Goal: Information Seeking & Learning: Learn about a topic

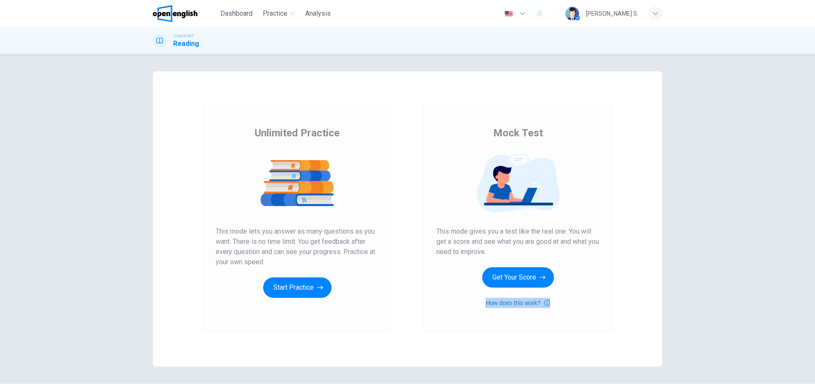
click at [514, 303] on button "How does this work?" at bounding box center [518, 303] width 64 height 10
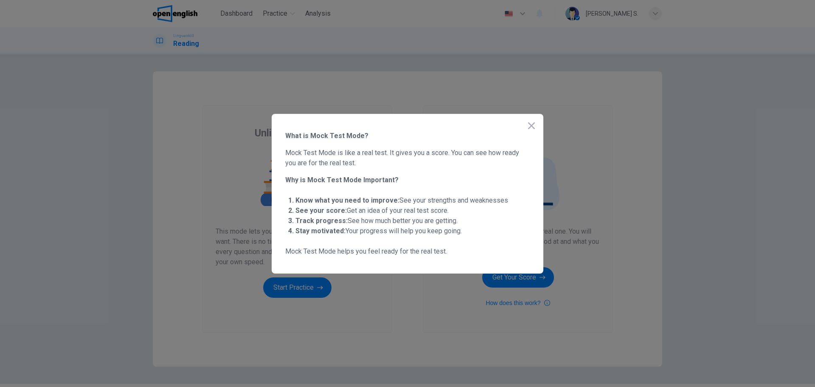
click at [528, 124] on icon "button" at bounding box center [531, 126] width 10 height 10
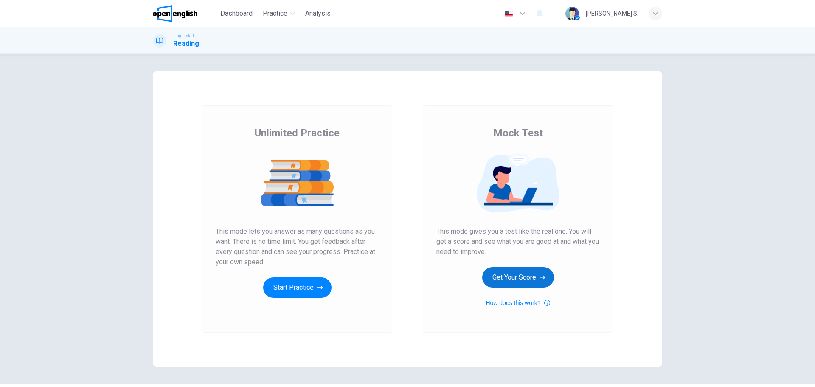
click at [519, 276] on button "Get Your Score" at bounding box center [518, 277] width 72 height 20
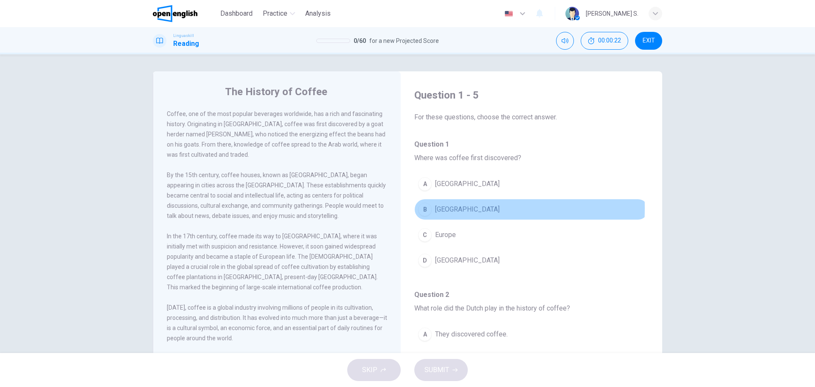
click at [425, 208] on div "B" at bounding box center [425, 209] width 14 height 14
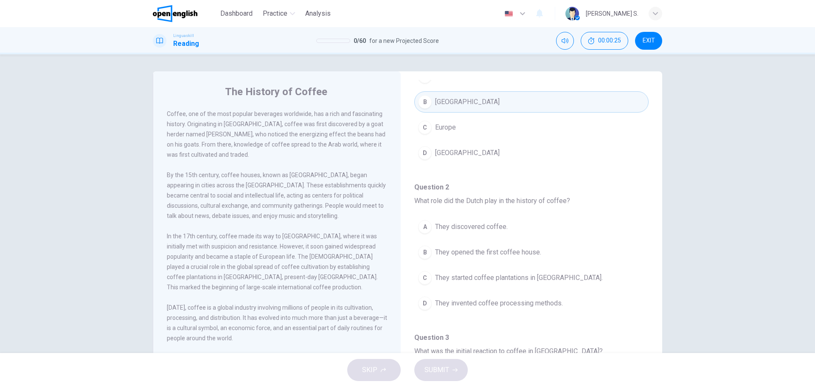
scroll to position [127, 0]
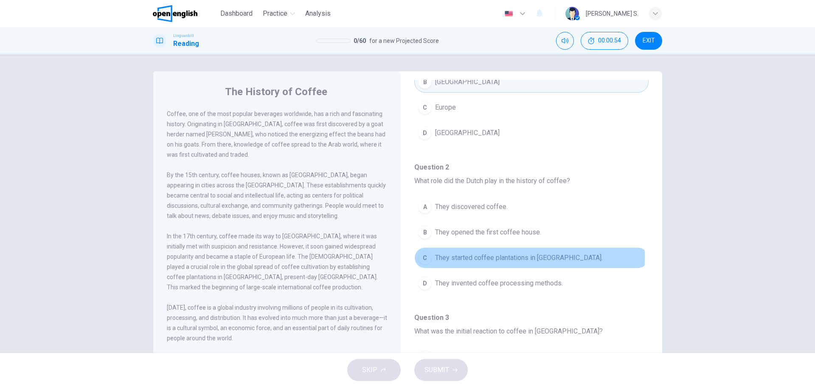
click at [421, 257] on div "C" at bounding box center [425, 258] width 14 height 14
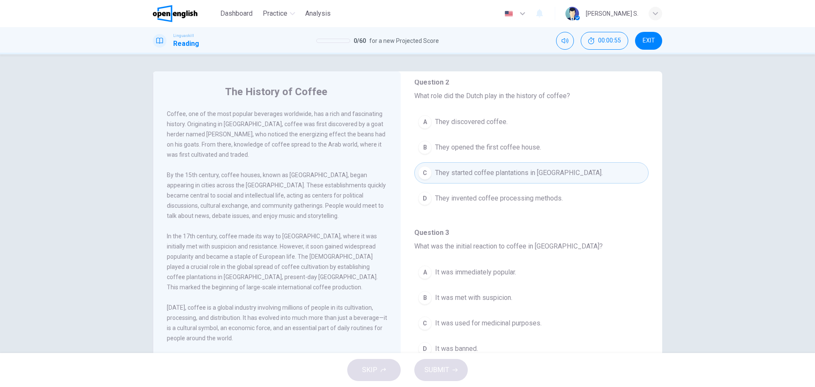
scroll to position [255, 0]
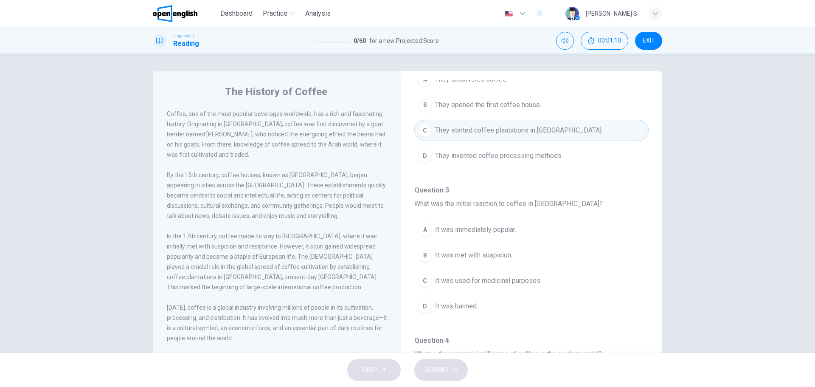
click at [421, 250] on div "B" at bounding box center [425, 255] width 14 height 14
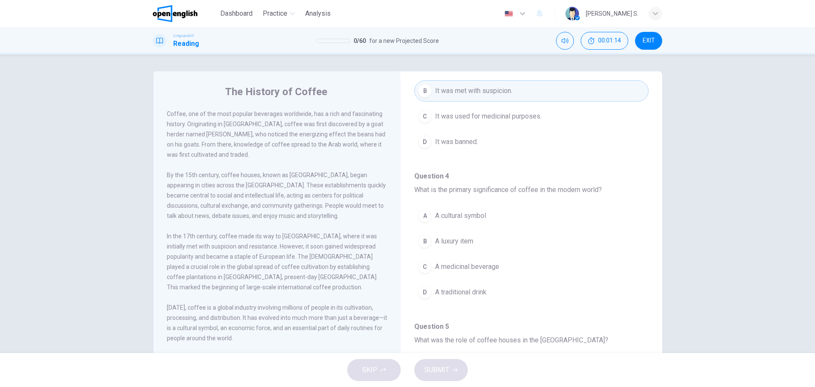
scroll to position [424, 0]
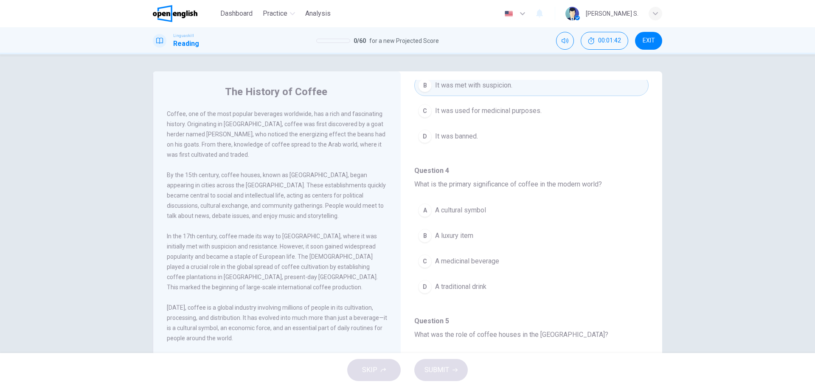
click at [422, 208] on div "A" at bounding box center [425, 210] width 14 height 14
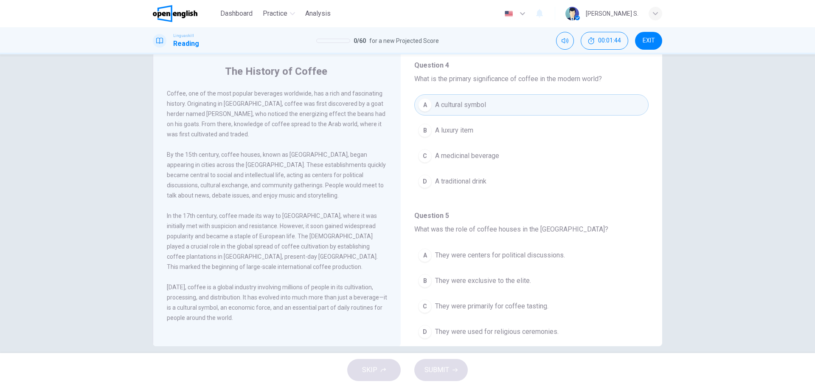
scroll to position [31, 0]
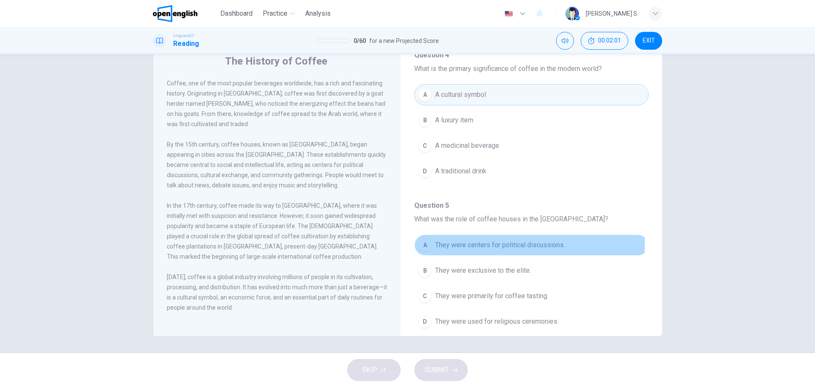
click at [422, 244] on div "A" at bounding box center [425, 245] width 14 height 14
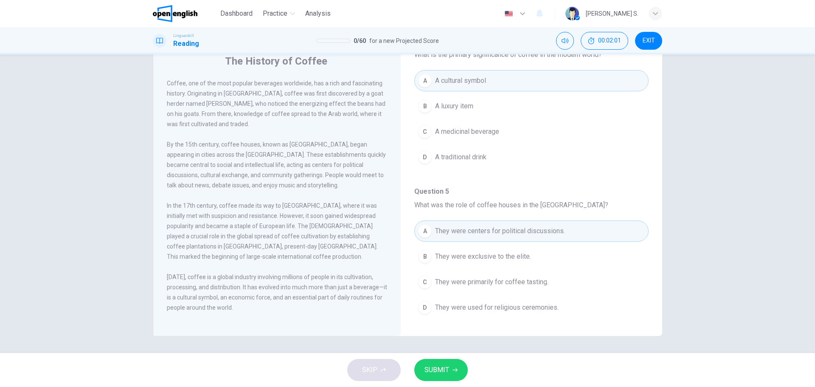
scroll to position [531, 0]
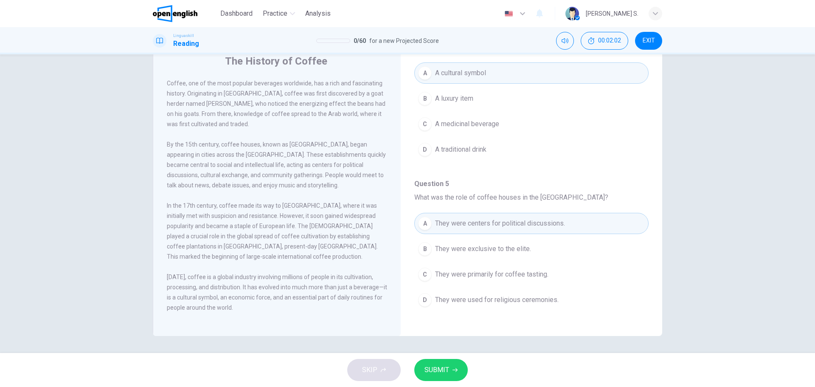
click at [447, 366] on span "SUBMIT" at bounding box center [436, 370] width 25 height 12
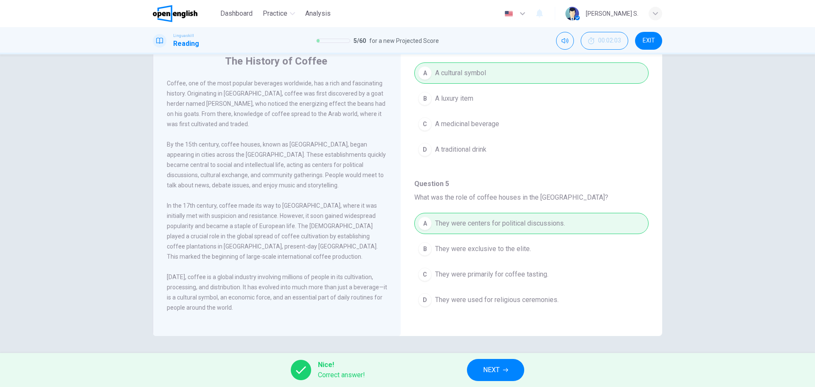
click at [494, 370] on span "NEXT" at bounding box center [491, 370] width 17 height 12
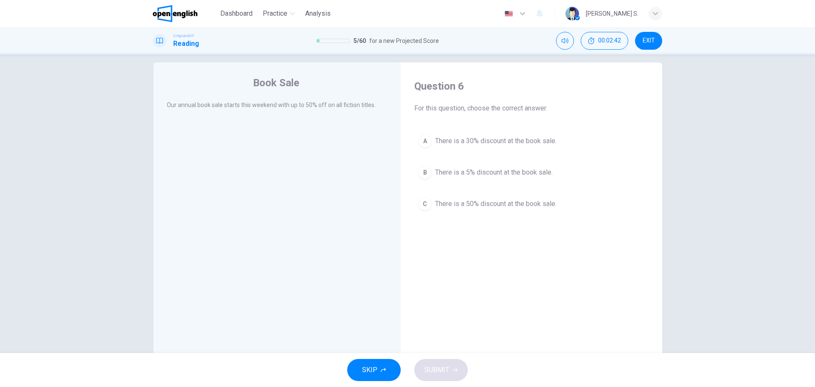
scroll to position [0, 0]
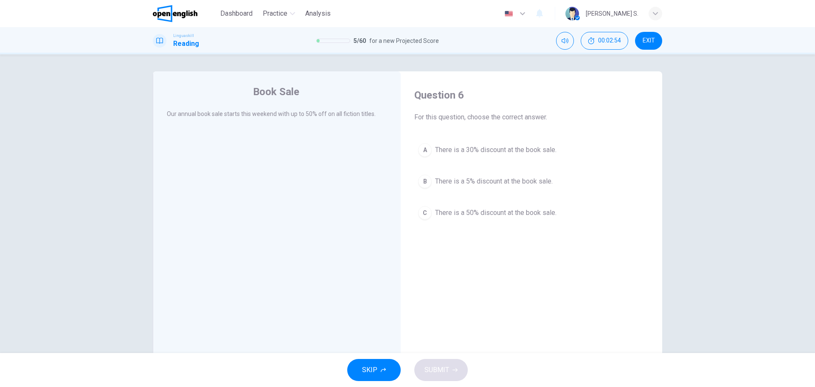
click at [426, 181] on div "B" at bounding box center [425, 181] width 14 height 14
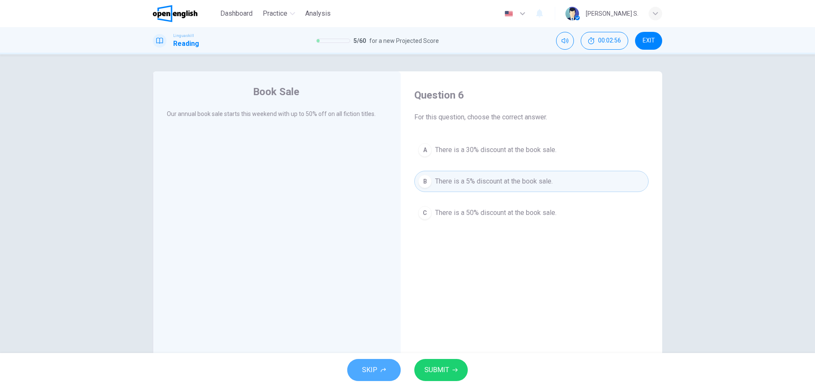
click at [377, 364] on button "SKIP" at bounding box center [373, 370] width 53 height 22
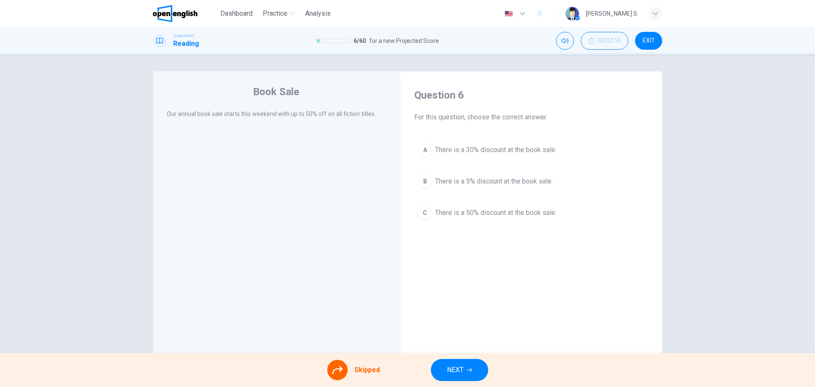
click at [421, 183] on div "A There is a 30% discount at the book sale. B There is a 5% discount at the boo…" at bounding box center [531, 181] width 234 height 84
click at [452, 369] on span "NEXT" at bounding box center [455, 370] width 17 height 12
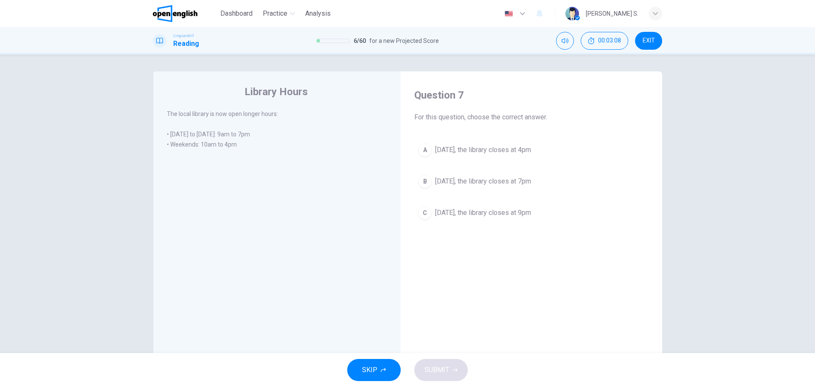
scroll to position [31, 0]
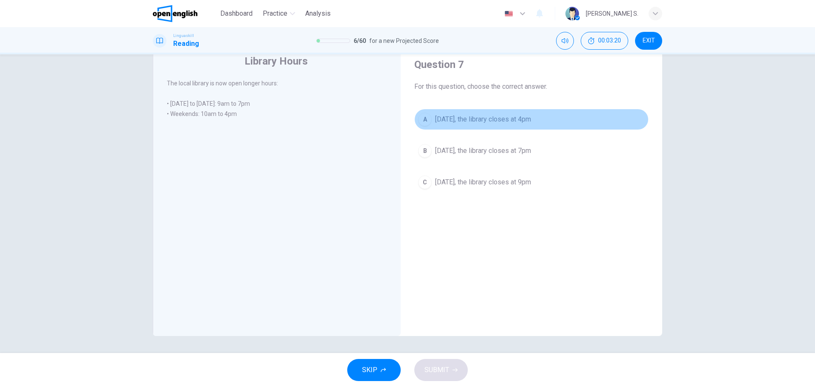
click at [422, 121] on div "A" at bounding box center [425, 119] width 14 height 14
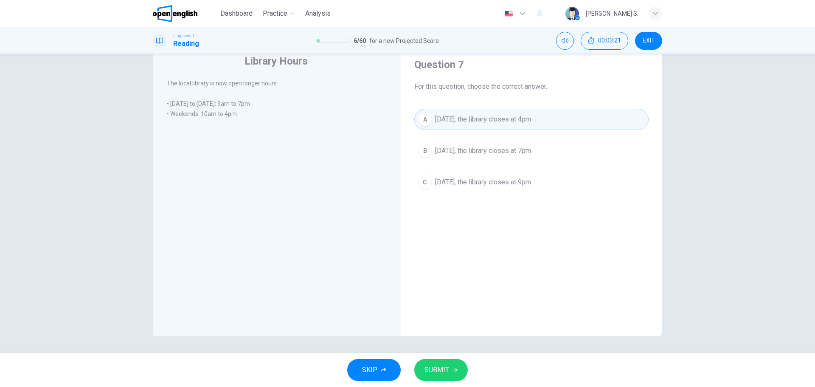
click at [430, 369] on span "SUBMIT" at bounding box center [436, 370] width 25 height 12
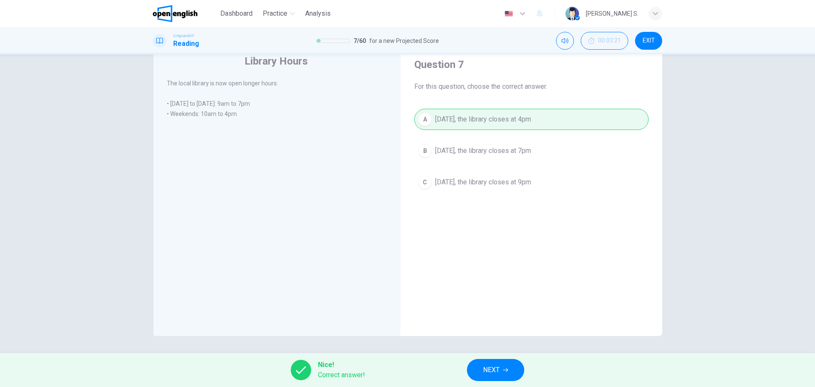
click at [490, 370] on span "NEXT" at bounding box center [491, 370] width 17 height 12
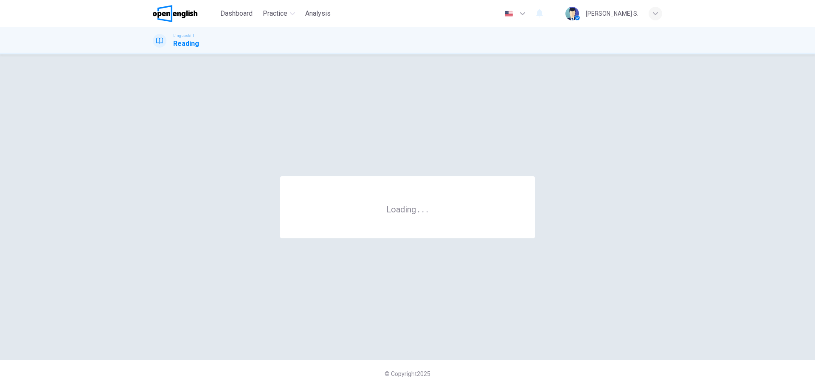
scroll to position [0, 0]
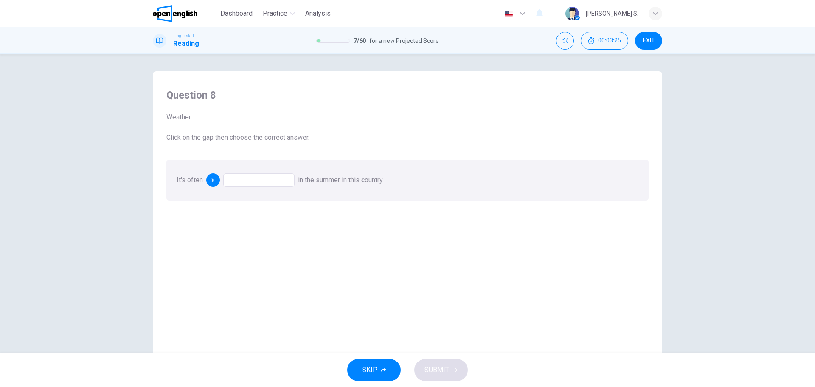
click at [252, 181] on div at bounding box center [258, 180] width 71 height 14
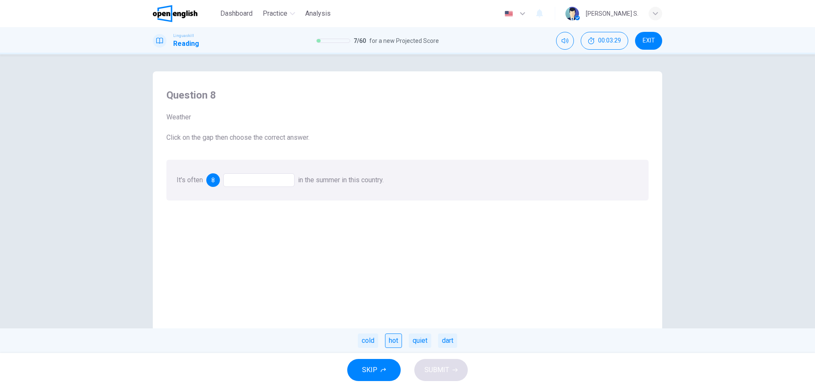
click at [392, 341] on div "hot" at bounding box center [393, 340] width 17 height 14
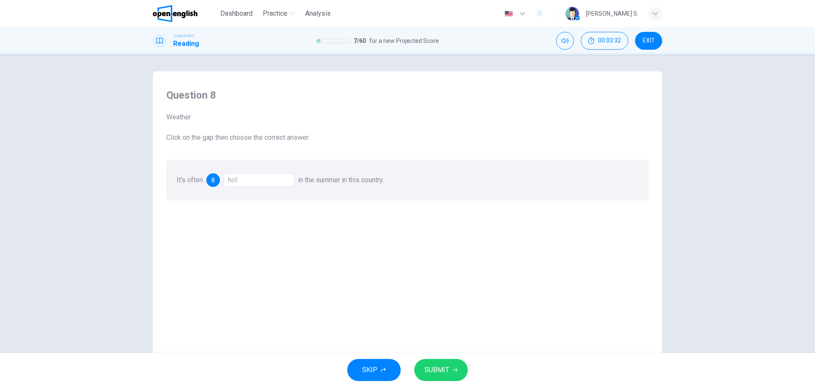
click at [434, 367] on span "SUBMIT" at bounding box center [436, 370] width 25 height 12
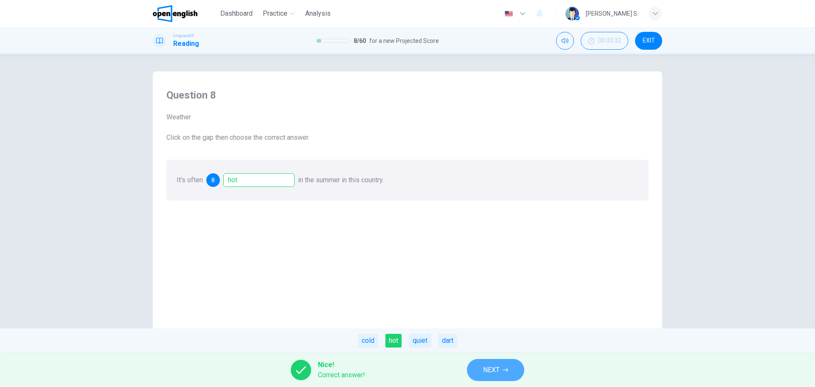
click at [492, 370] on span "NEXT" at bounding box center [491, 370] width 17 height 12
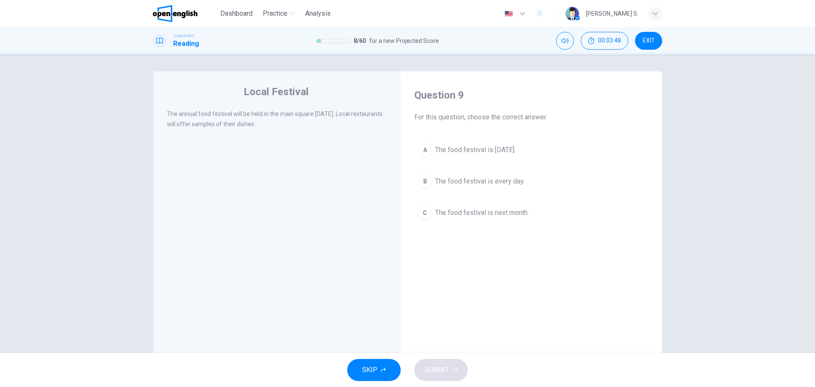
click at [423, 150] on div "A" at bounding box center [425, 150] width 14 height 14
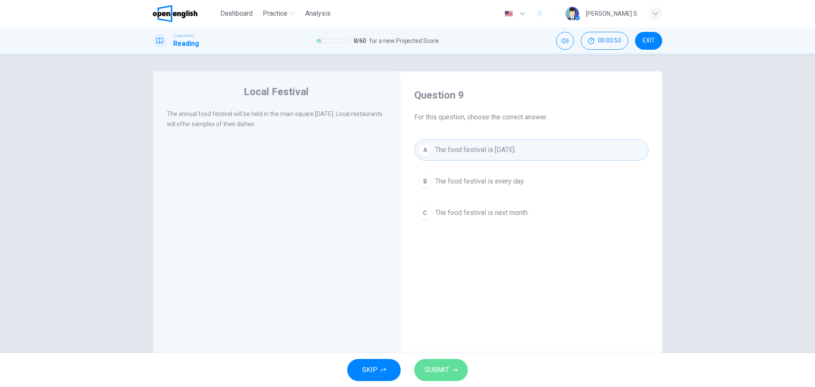
click at [438, 372] on span "SUBMIT" at bounding box center [436, 370] width 25 height 12
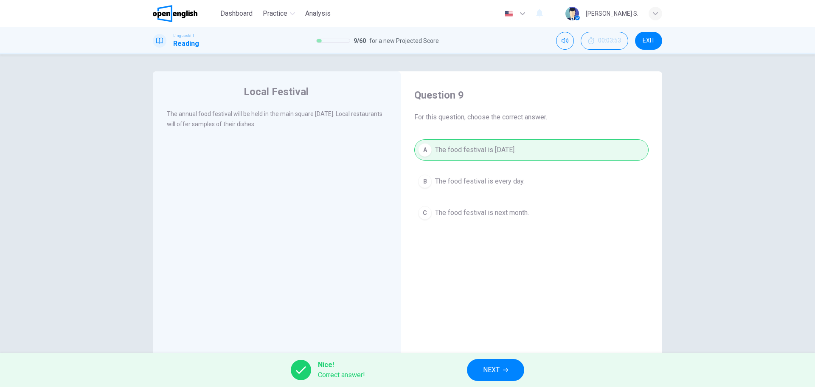
click at [502, 370] on button "NEXT" at bounding box center [495, 370] width 57 height 22
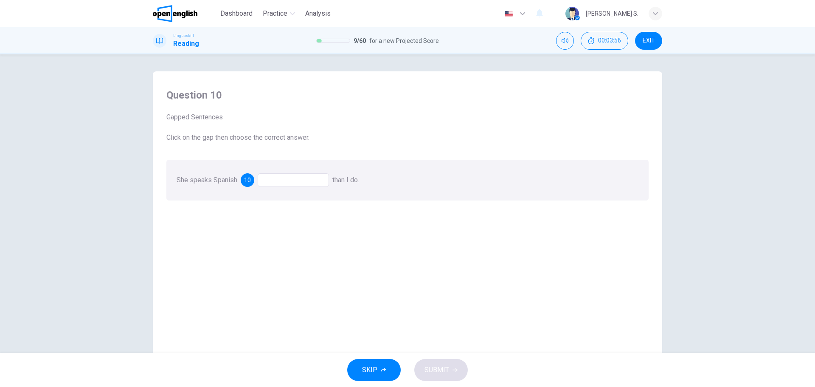
click at [289, 179] on div at bounding box center [293, 180] width 71 height 14
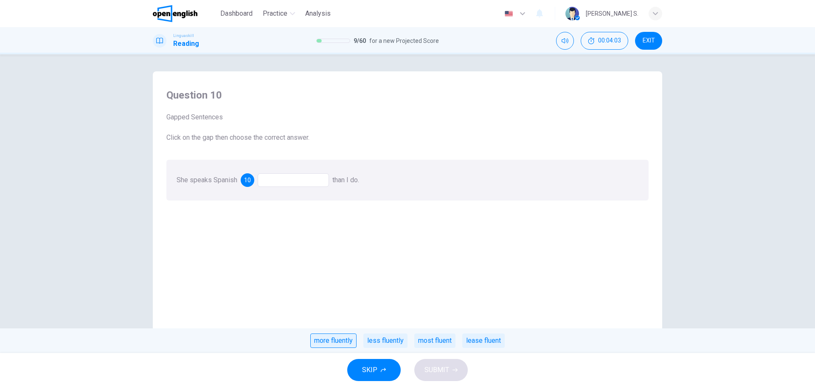
click at [336, 340] on div "more fluently" at bounding box center [333, 340] width 46 height 14
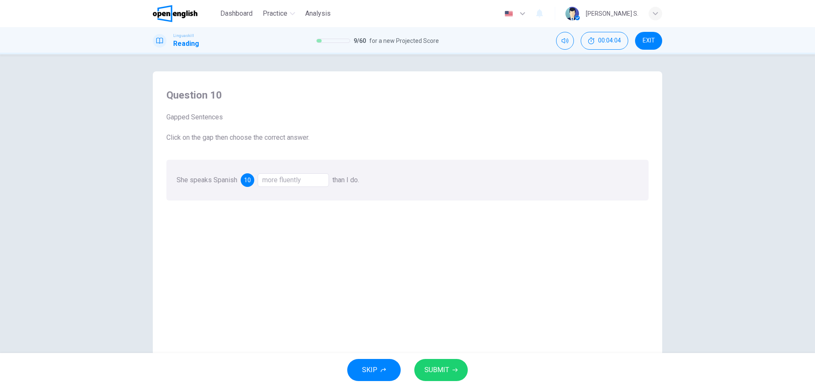
click at [446, 371] on span "SUBMIT" at bounding box center [436, 370] width 25 height 12
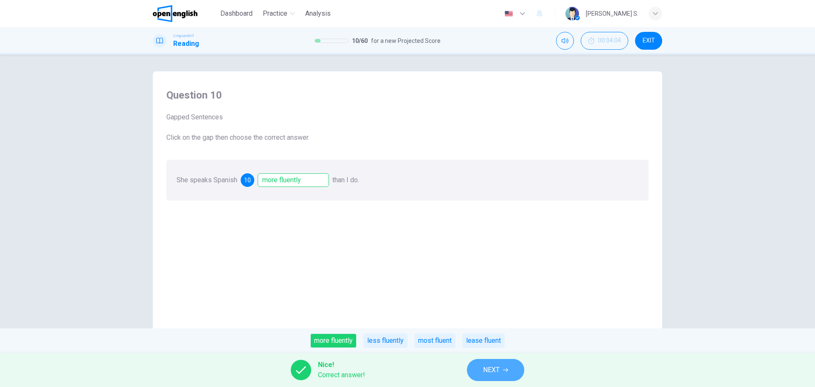
click at [493, 370] on span "NEXT" at bounding box center [491, 370] width 17 height 12
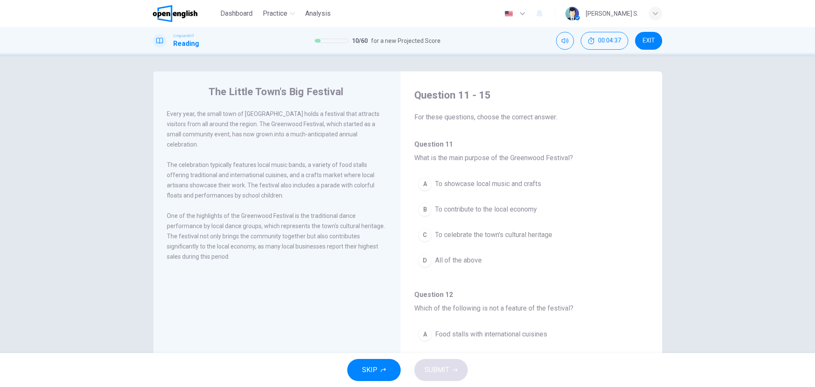
click at [424, 183] on div "A" at bounding box center [425, 184] width 14 height 14
click at [424, 259] on div "D" at bounding box center [425, 260] width 14 height 14
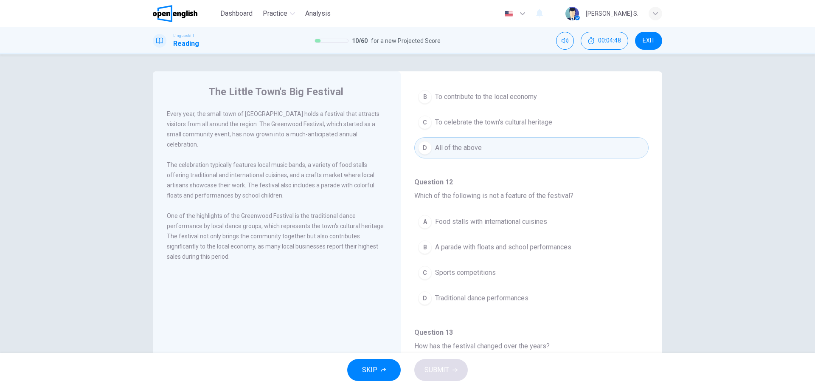
scroll to position [127, 0]
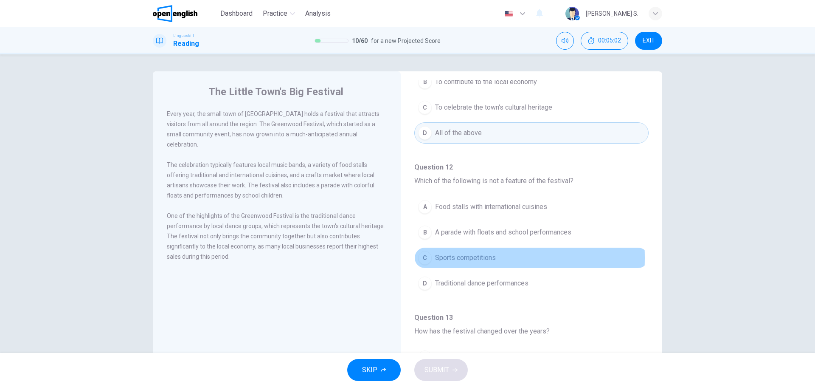
click at [421, 258] on div "C" at bounding box center [425, 258] width 14 height 14
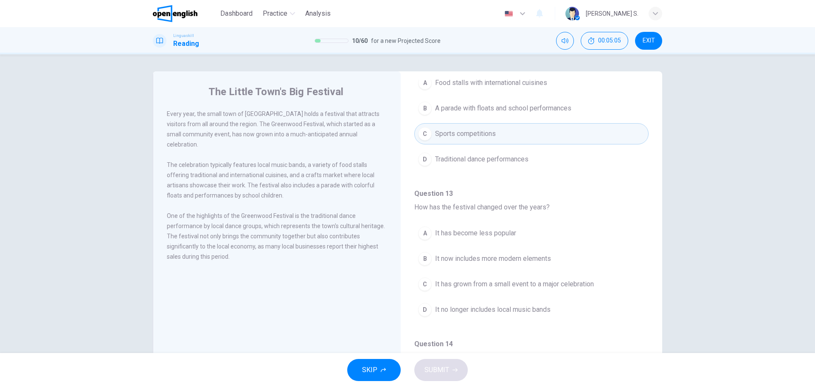
scroll to position [255, 0]
click at [422, 281] on div "C" at bounding box center [425, 281] width 14 height 14
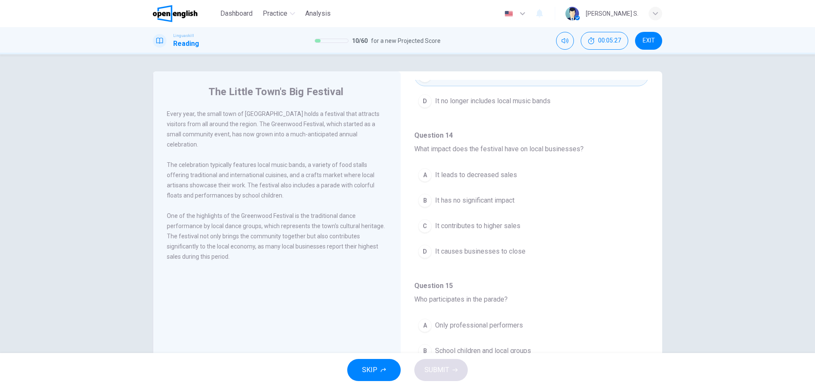
scroll to position [467, 0]
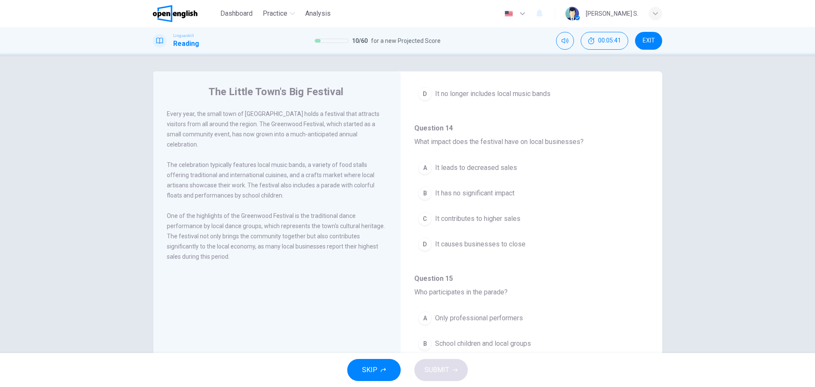
click at [421, 219] on div "C" at bounding box center [425, 219] width 14 height 14
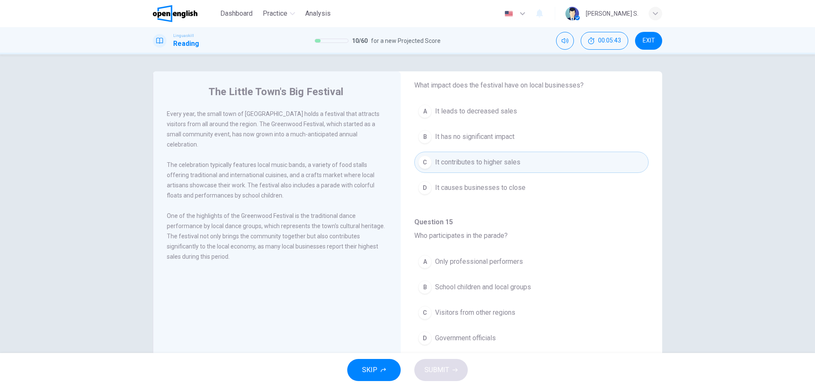
scroll to position [531, 0]
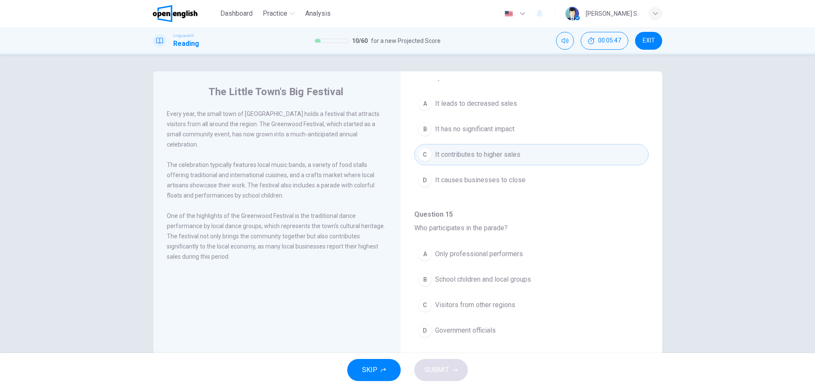
click at [423, 305] on div "C" at bounding box center [425, 305] width 14 height 14
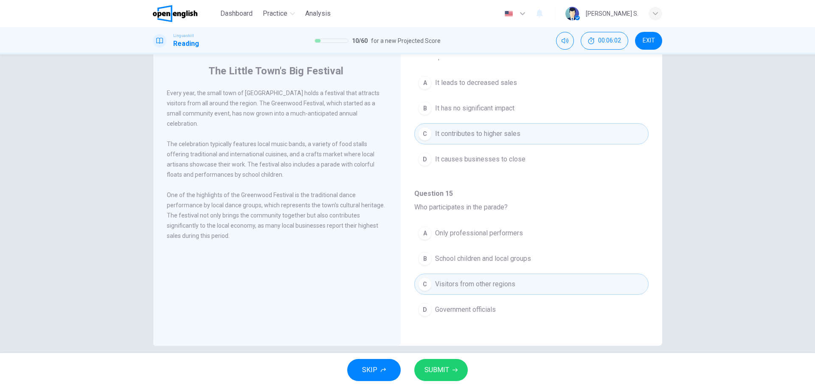
scroll to position [31, 0]
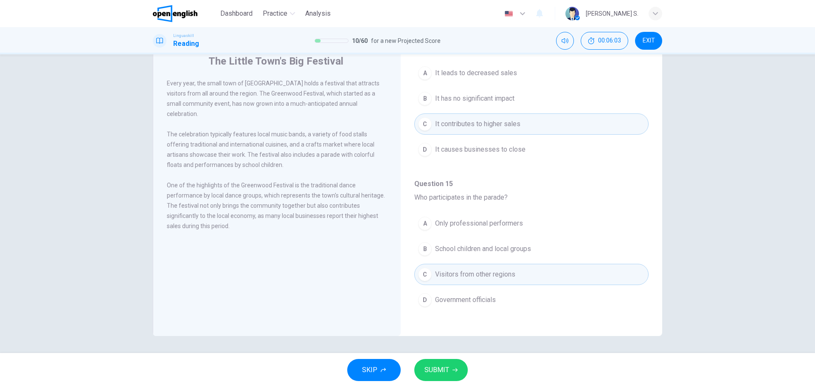
click at [436, 369] on span "SUBMIT" at bounding box center [436, 370] width 25 height 12
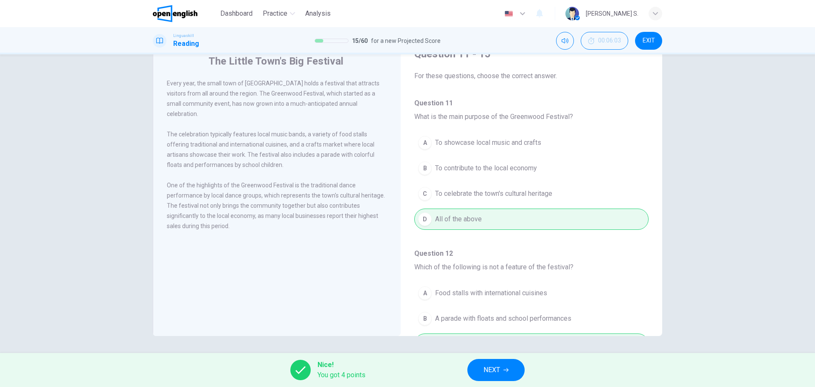
scroll to position [0, 0]
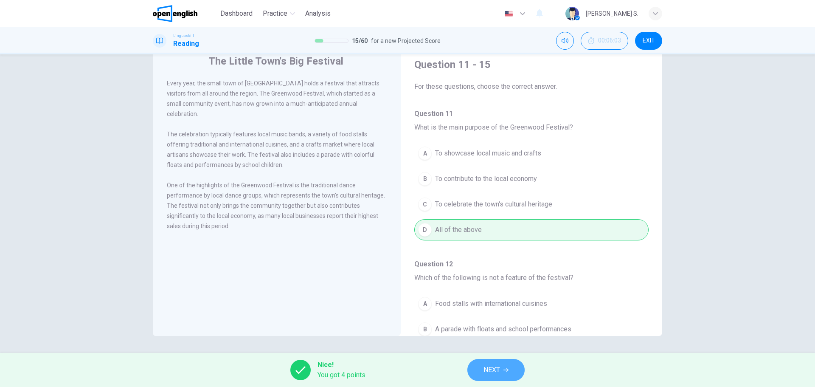
click at [507, 371] on icon "button" at bounding box center [505, 369] width 5 height 5
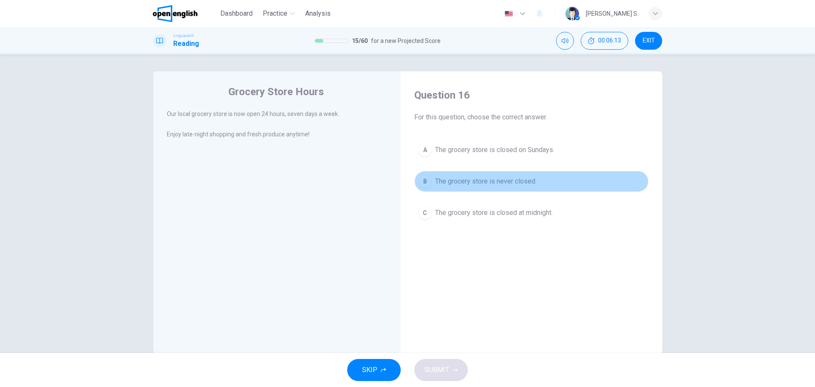
click at [422, 181] on div "B" at bounding box center [425, 181] width 14 height 14
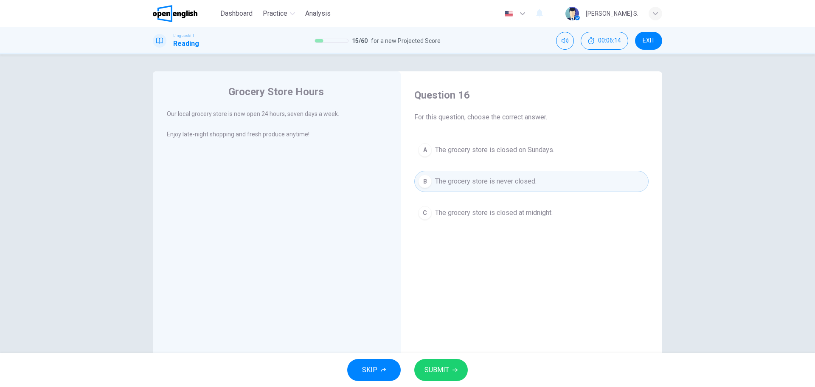
click at [430, 366] on span "SUBMIT" at bounding box center [436, 370] width 25 height 12
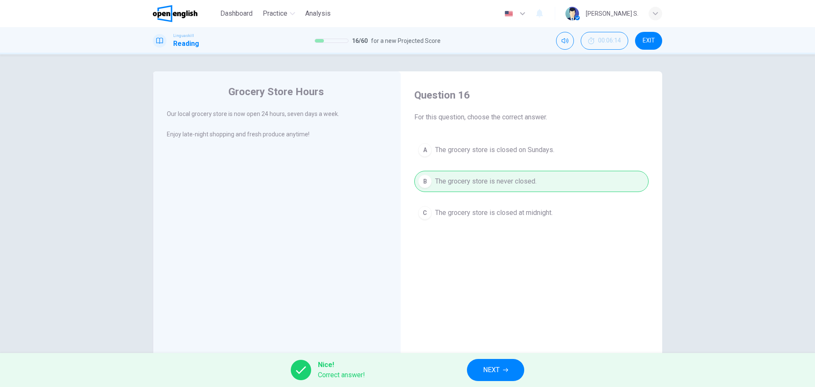
click at [497, 370] on span "NEXT" at bounding box center [491, 370] width 17 height 12
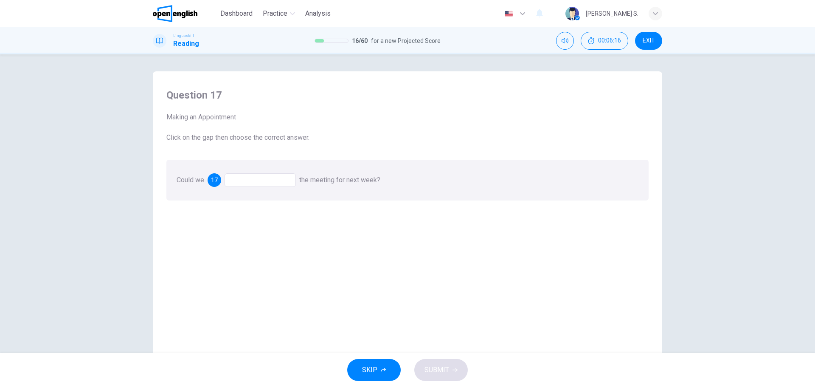
click at [258, 179] on div at bounding box center [260, 180] width 71 height 14
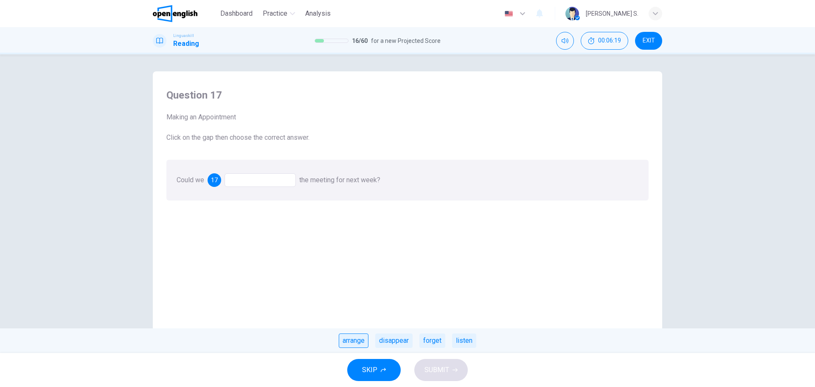
click at [350, 342] on div "arrange" at bounding box center [354, 340] width 30 height 14
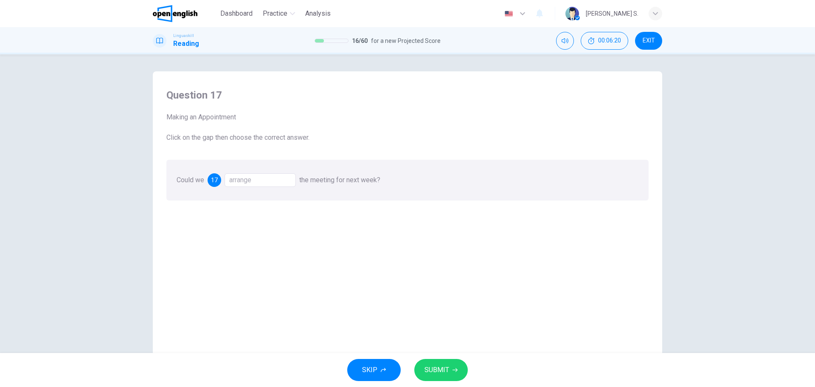
click at [439, 372] on span "SUBMIT" at bounding box center [436, 370] width 25 height 12
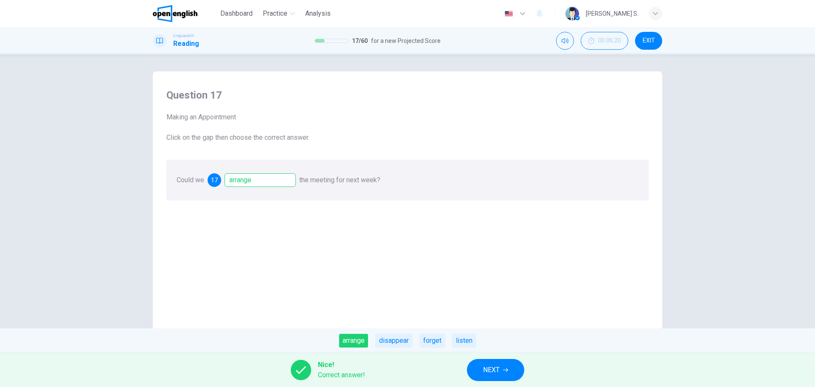
click at [500, 365] on span "NEXT" at bounding box center [491, 370] width 17 height 12
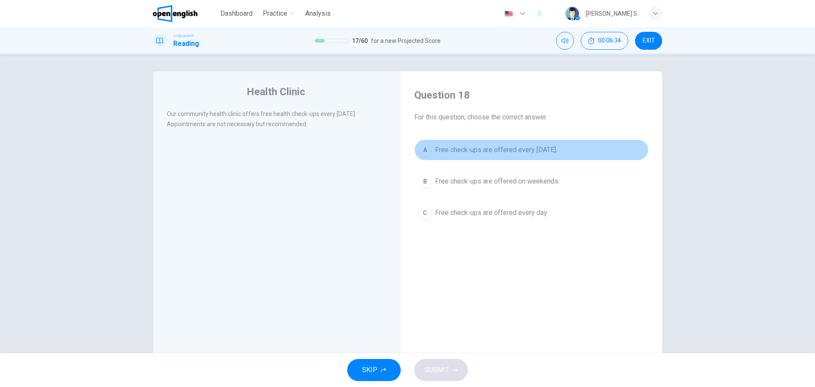
click at [422, 149] on div "A" at bounding box center [425, 150] width 14 height 14
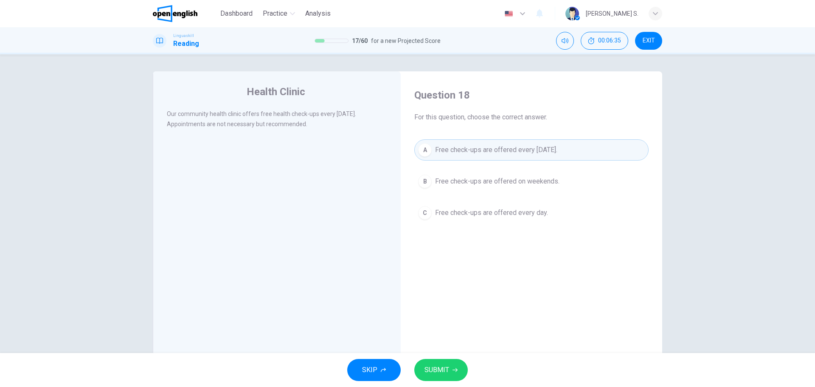
click at [443, 368] on span "SUBMIT" at bounding box center [436, 370] width 25 height 12
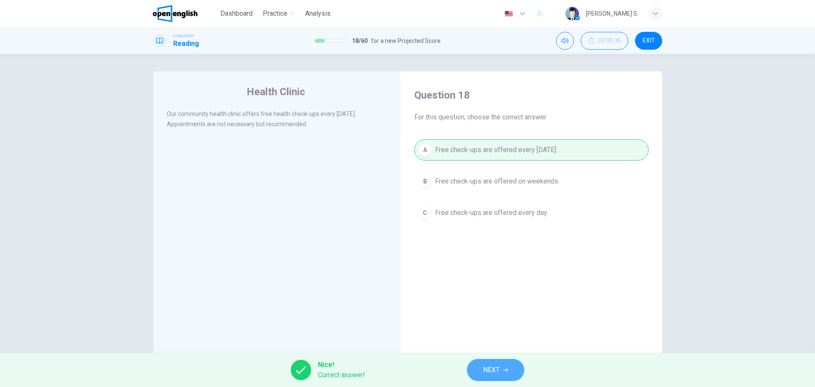
click at [488, 365] on span "NEXT" at bounding box center [491, 370] width 17 height 12
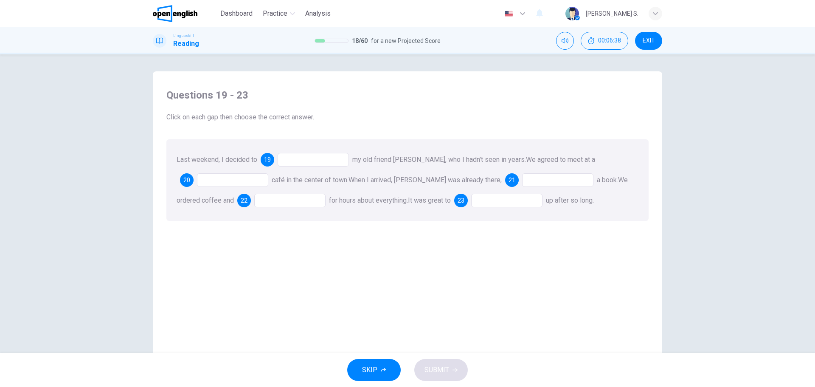
click at [305, 162] on div at bounding box center [313, 160] width 71 height 14
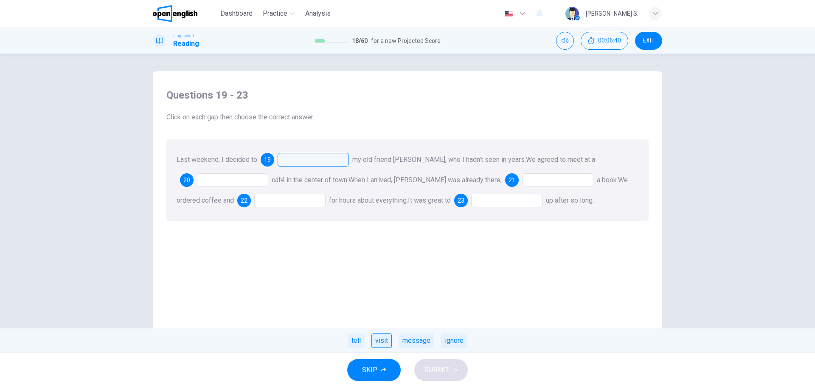
click at [378, 340] on div "visit" at bounding box center [381, 340] width 20 height 14
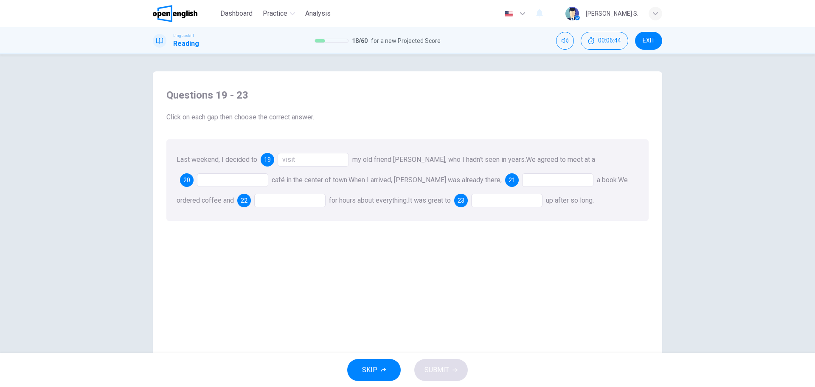
click at [227, 180] on div at bounding box center [232, 180] width 71 height 14
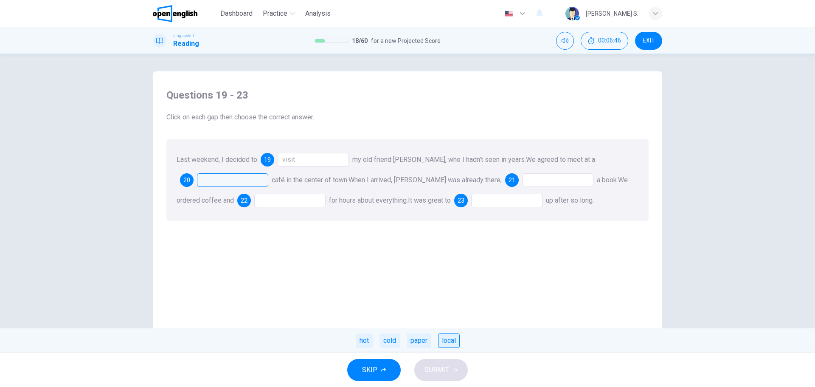
click at [445, 340] on div "local" at bounding box center [449, 340] width 22 height 14
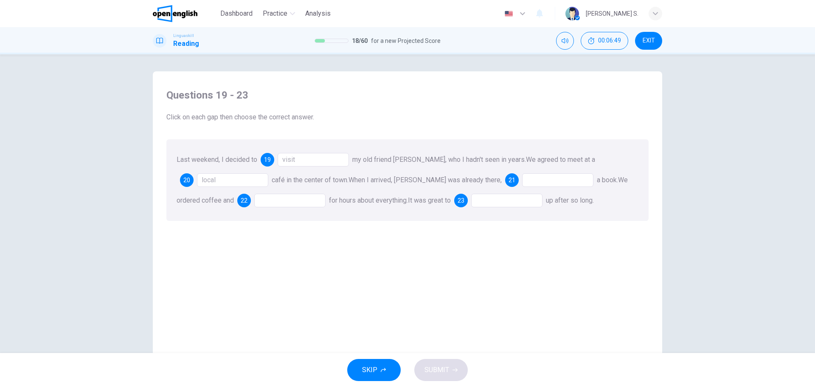
click at [522, 180] on div at bounding box center [557, 180] width 71 height 14
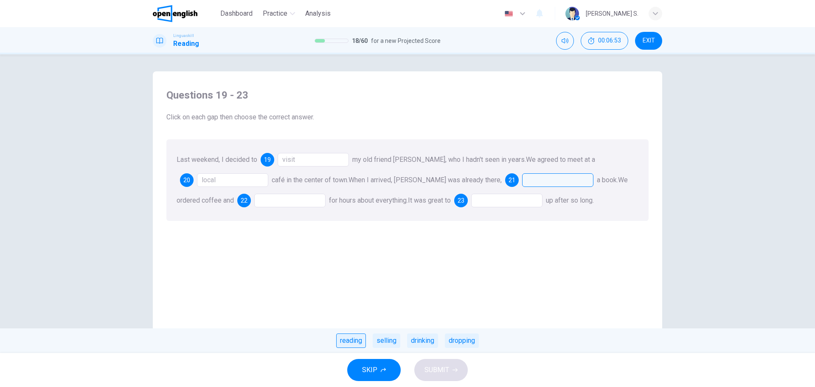
click at [359, 337] on div "reading" at bounding box center [351, 340] width 30 height 14
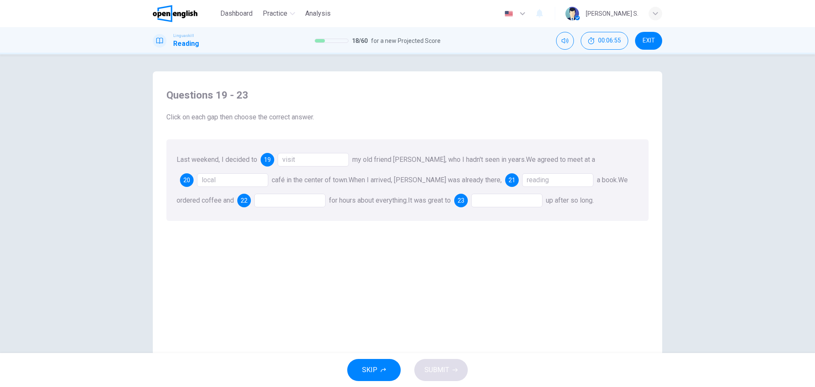
click at [258, 200] on div at bounding box center [289, 201] width 71 height 14
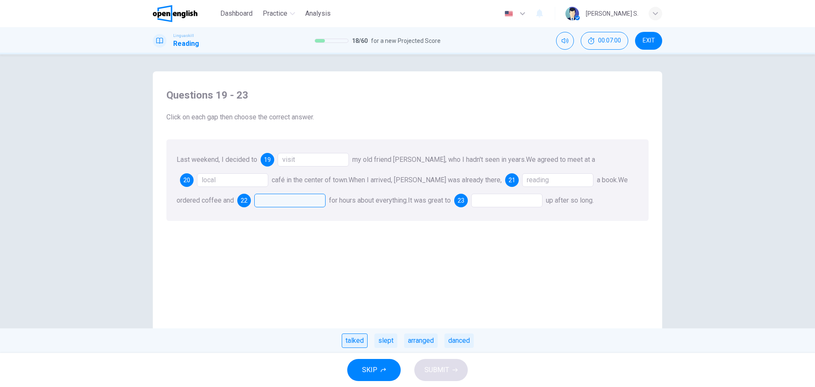
click at [356, 342] on div "talked" at bounding box center [355, 340] width 26 height 14
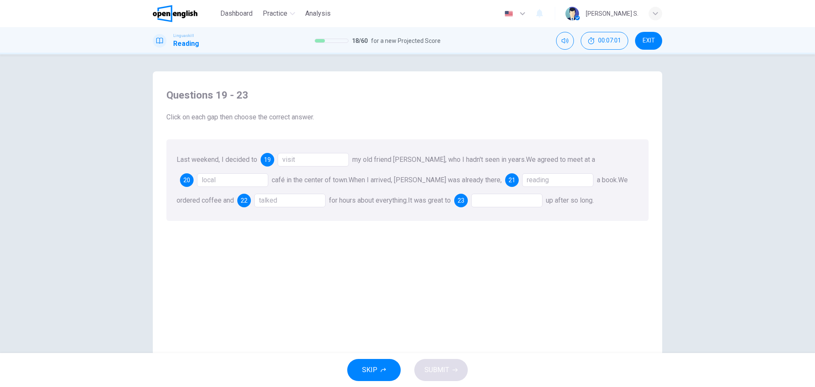
click at [475, 199] on div at bounding box center [506, 201] width 71 height 14
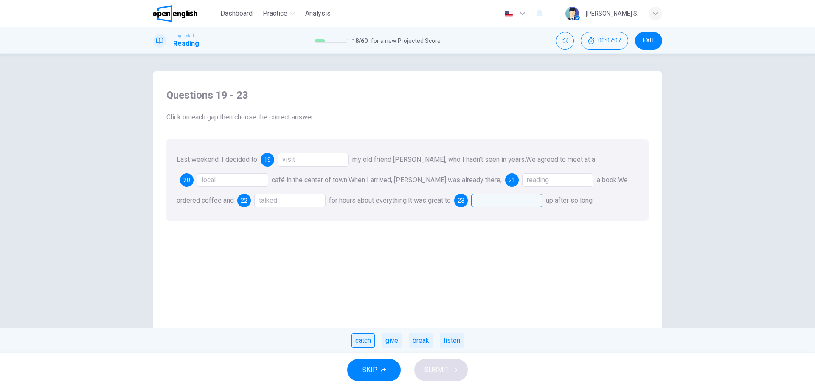
click at [362, 341] on div "catch" at bounding box center [362, 340] width 23 height 14
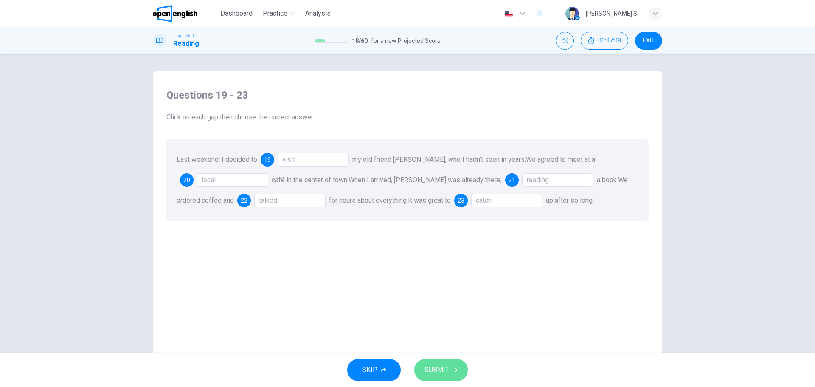
click at [436, 367] on span "SUBMIT" at bounding box center [436, 370] width 25 height 12
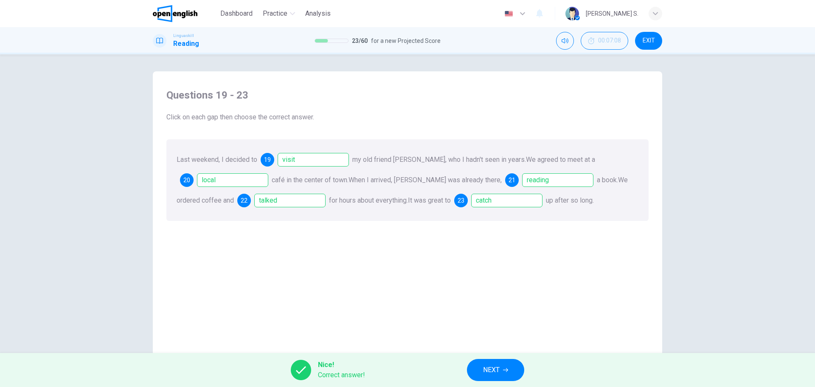
click at [492, 376] on button "NEXT" at bounding box center [495, 370] width 57 height 22
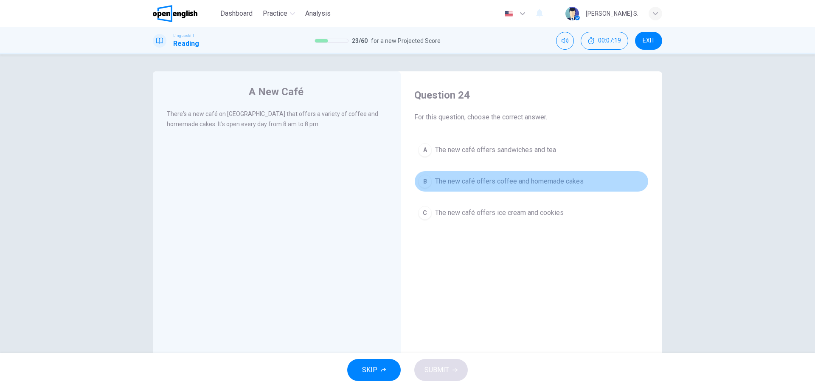
click at [423, 181] on div "B" at bounding box center [425, 181] width 14 height 14
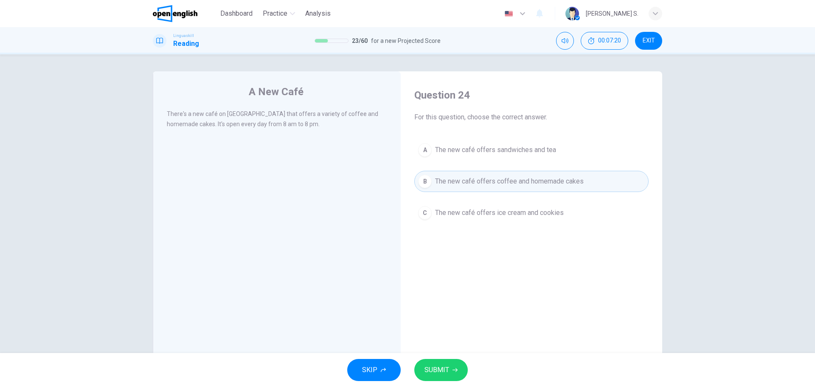
click at [447, 369] on span "SUBMIT" at bounding box center [436, 370] width 25 height 12
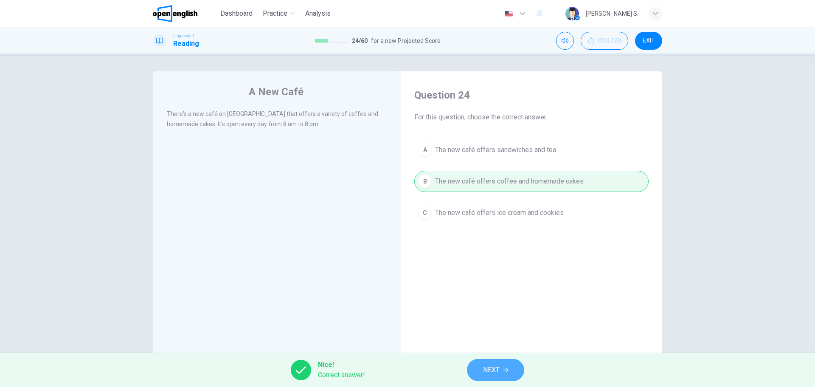
click at [490, 370] on span "NEXT" at bounding box center [491, 370] width 17 height 12
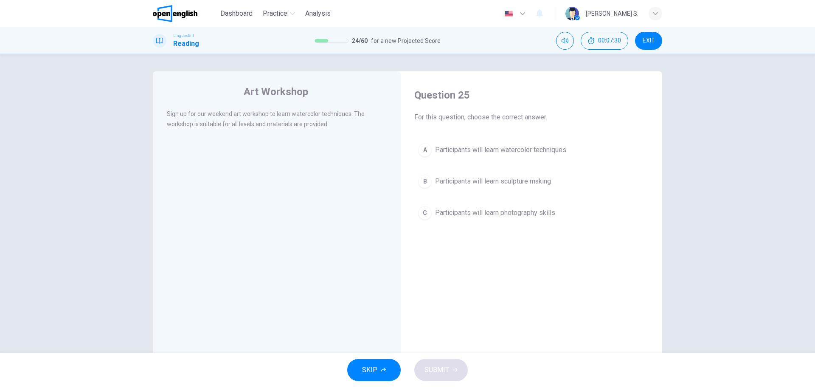
click at [423, 149] on div "A" at bounding box center [425, 150] width 14 height 14
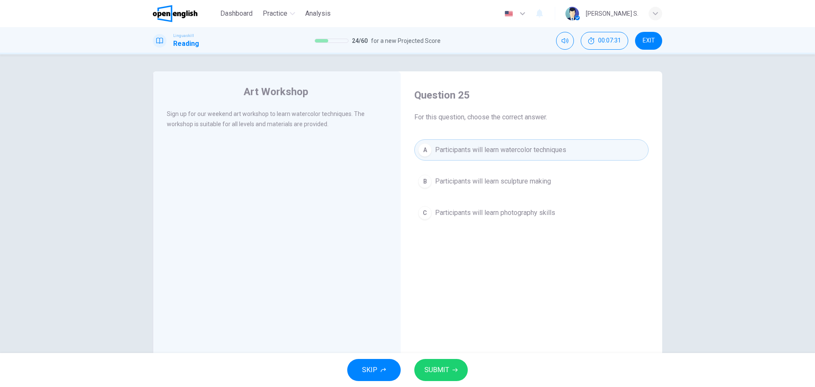
click at [441, 366] on span "SUBMIT" at bounding box center [436, 370] width 25 height 12
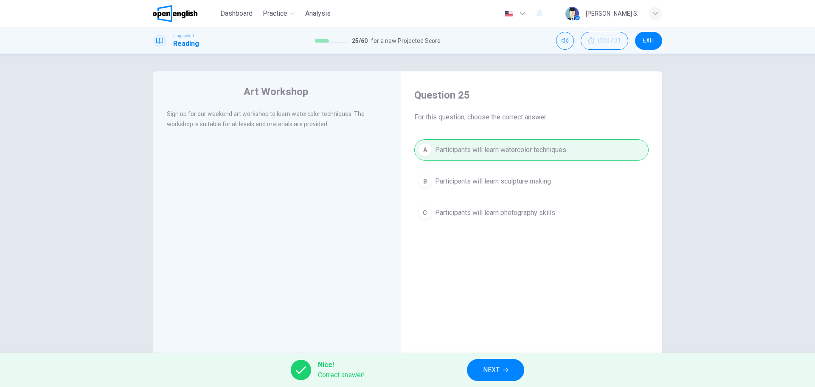
click at [489, 367] on span "NEXT" at bounding box center [491, 370] width 17 height 12
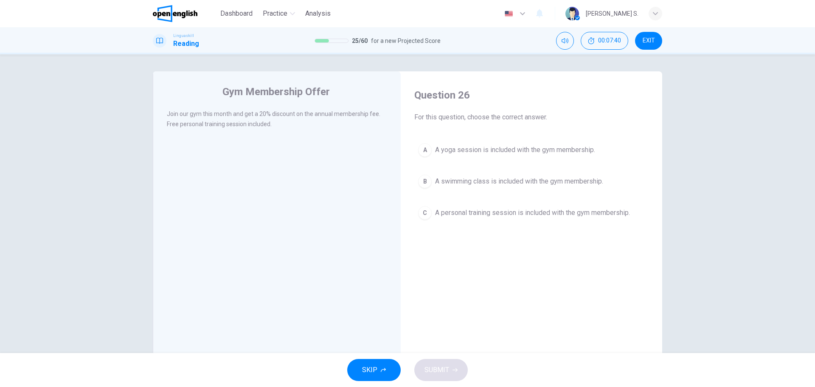
click at [427, 213] on div "C" at bounding box center [425, 213] width 14 height 14
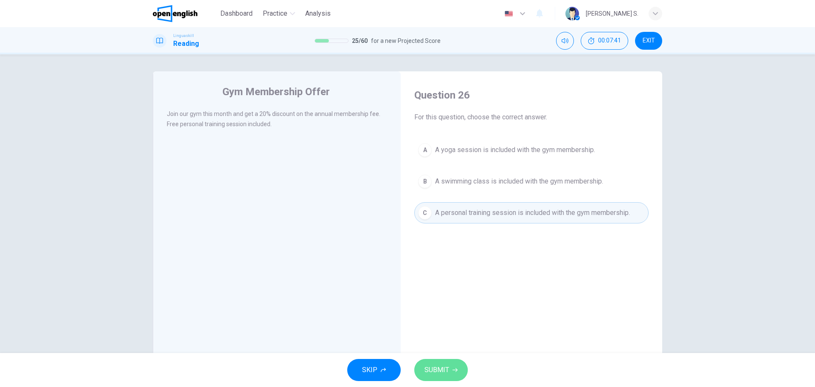
click at [449, 367] on button "SUBMIT" at bounding box center [440, 370] width 53 height 22
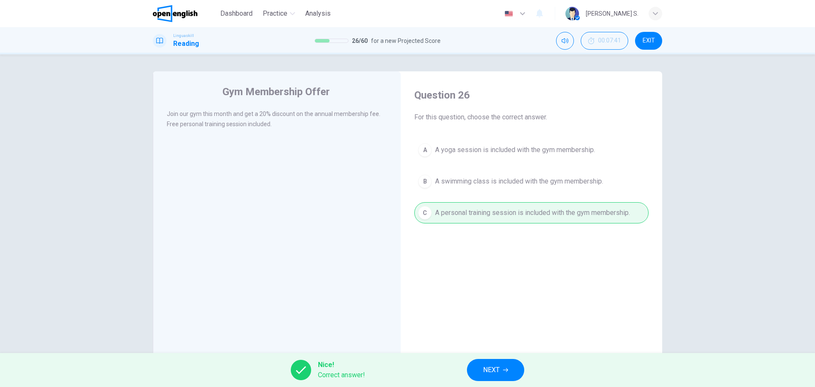
click at [486, 367] on span "NEXT" at bounding box center [491, 370] width 17 height 12
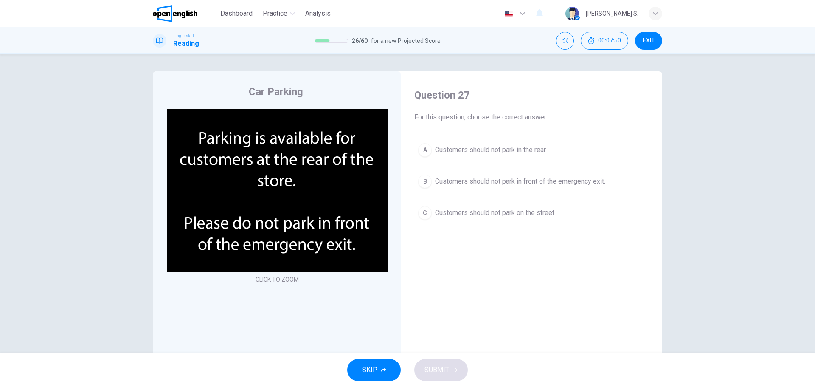
click at [421, 180] on div "B" at bounding box center [425, 181] width 14 height 14
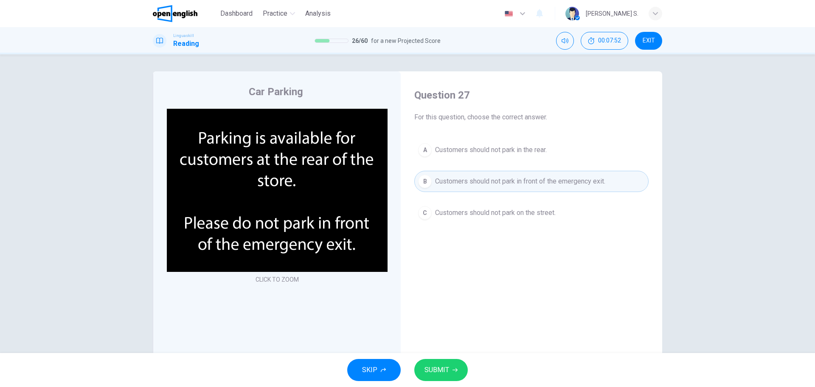
click at [452, 374] on button "SUBMIT" at bounding box center [440, 370] width 53 height 22
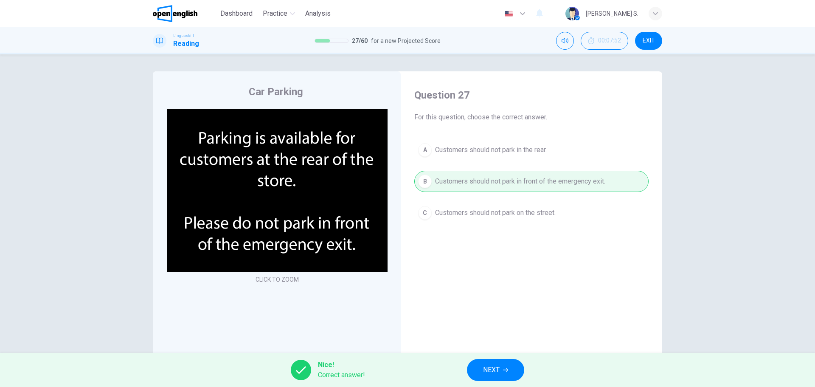
click at [499, 374] on span "NEXT" at bounding box center [491, 370] width 17 height 12
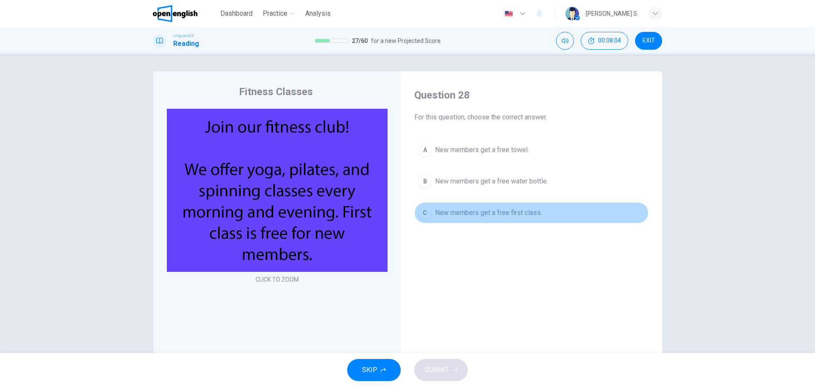
click at [426, 212] on div "C" at bounding box center [425, 213] width 14 height 14
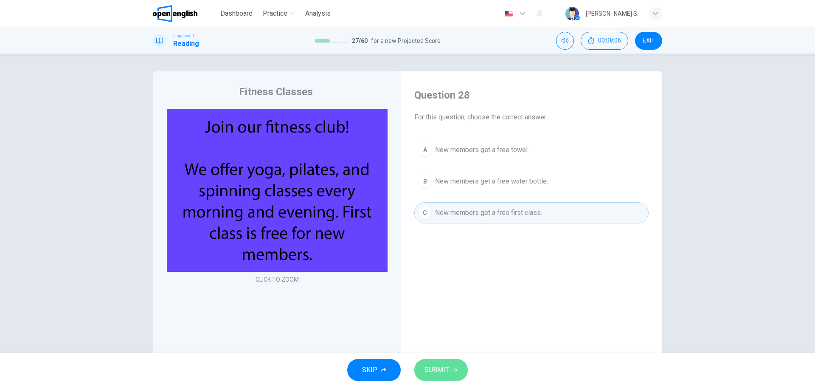
click at [449, 370] on button "SUBMIT" at bounding box center [440, 370] width 53 height 22
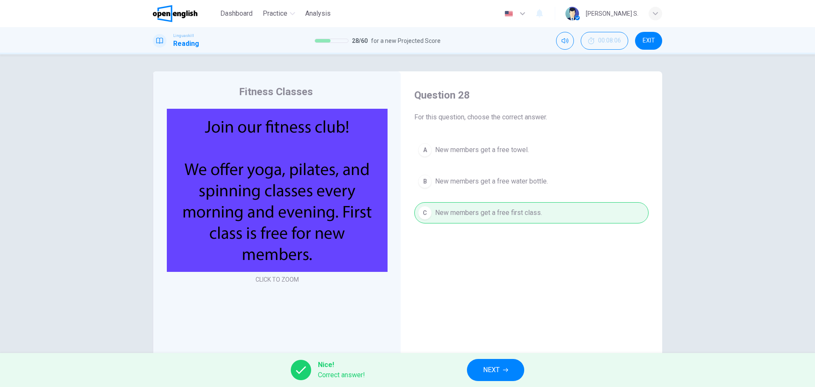
click at [498, 368] on span "NEXT" at bounding box center [491, 370] width 17 height 12
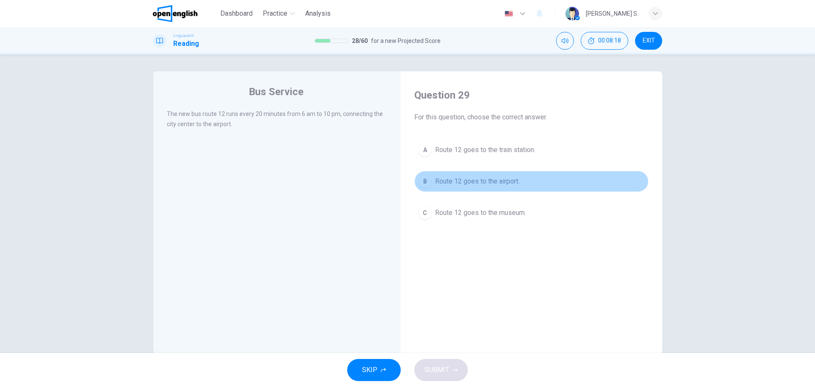
click at [424, 181] on div "B" at bounding box center [425, 181] width 14 height 14
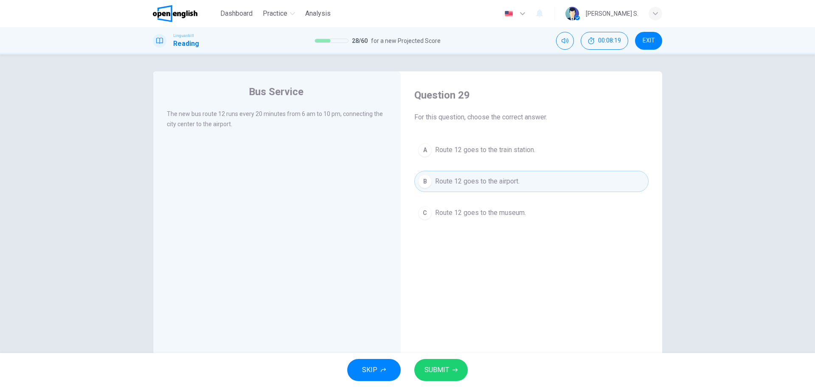
click at [440, 371] on span "SUBMIT" at bounding box center [436, 370] width 25 height 12
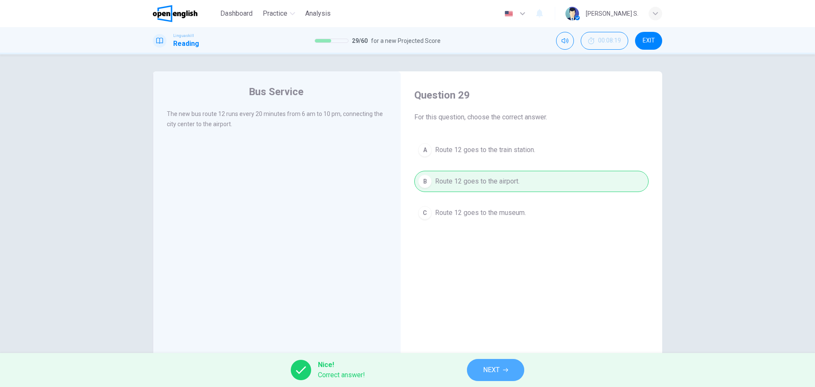
click at [498, 366] on span "NEXT" at bounding box center [491, 370] width 17 height 12
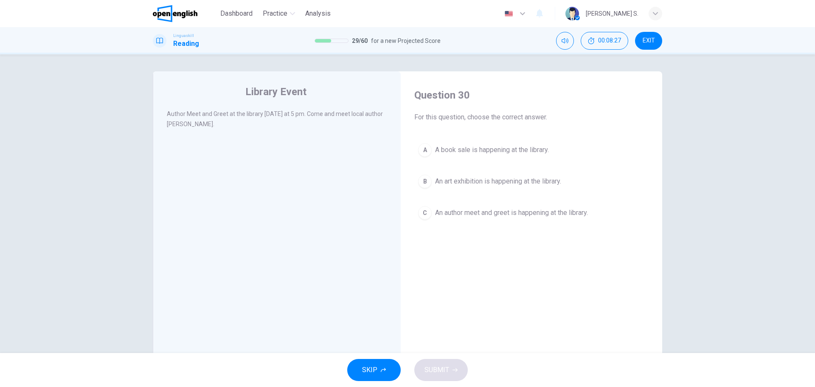
click at [425, 212] on div "C" at bounding box center [425, 213] width 14 height 14
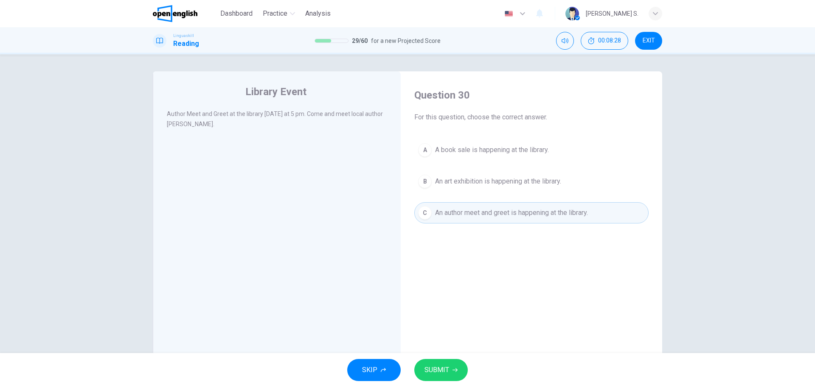
click at [446, 369] on span "SUBMIT" at bounding box center [436, 370] width 25 height 12
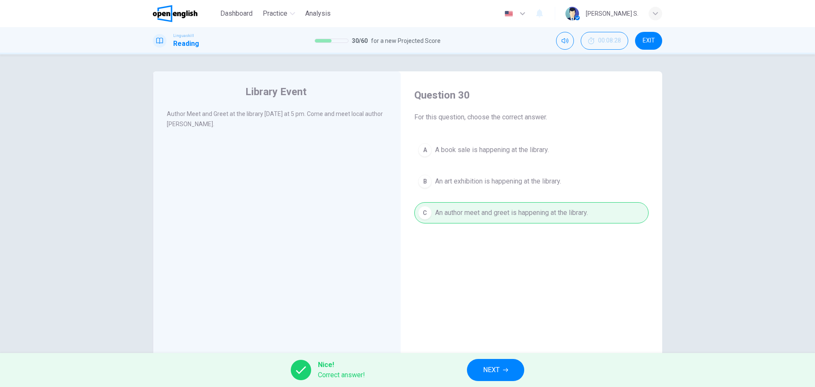
click at [490, 368] on span "NEXT" at bounding box center [491, 370] width 17 height 12
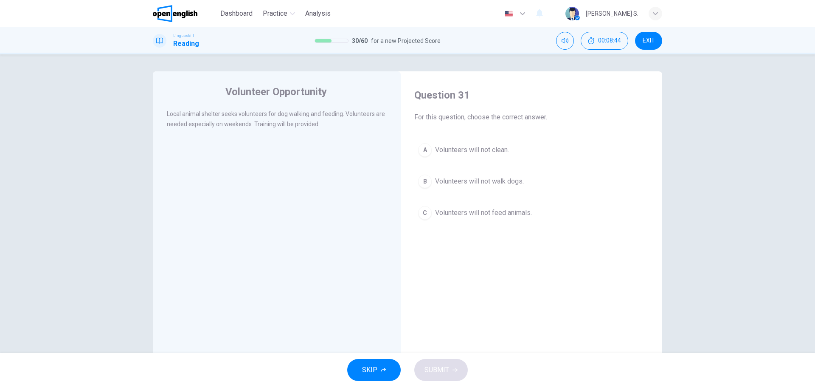
click at [423, 150] on div "A" at bounding box center [425, 150] width 14 height 14
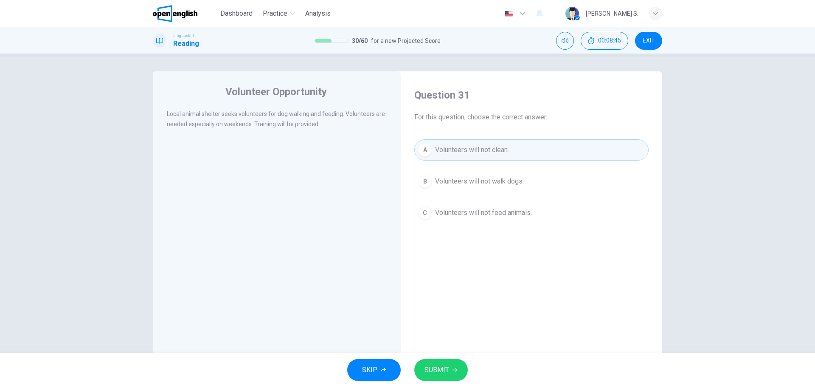
click at [442, 367] on span "SUBMIT" at bounding box center [436, 370] width 25 height 12
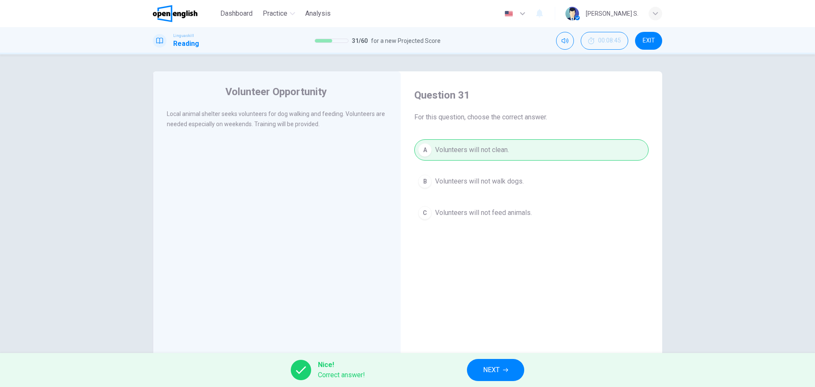
click at [492, 368] on span "NEXT" at bounding box center [491, 370] width 17 height 12
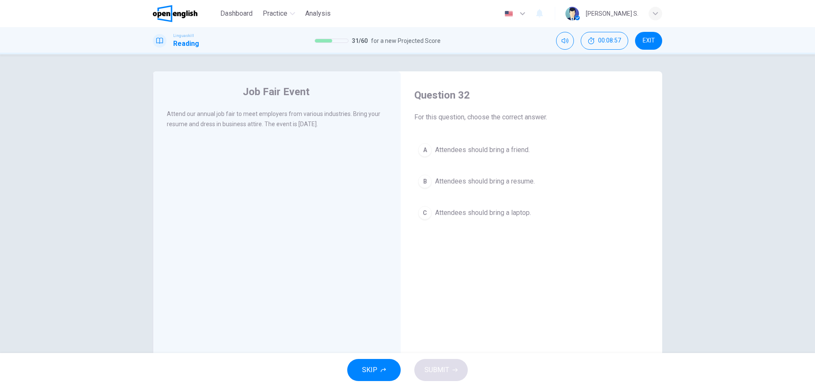
click at [424, 180] on div "B" at bounding box center [425, 181] width 14 height 14
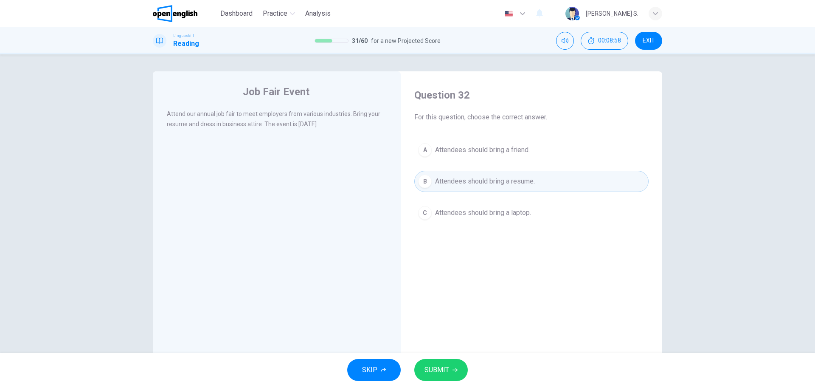
click at [437, 370] on span "SUBMIT" at bounding box center [436, 370] width 25 height 12
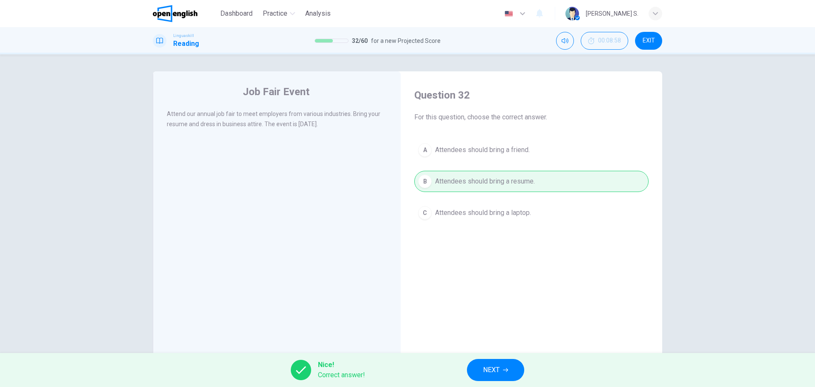
click at [486, 364] on span "NEXT" at bounding box center [491, 370] width 17 height 12
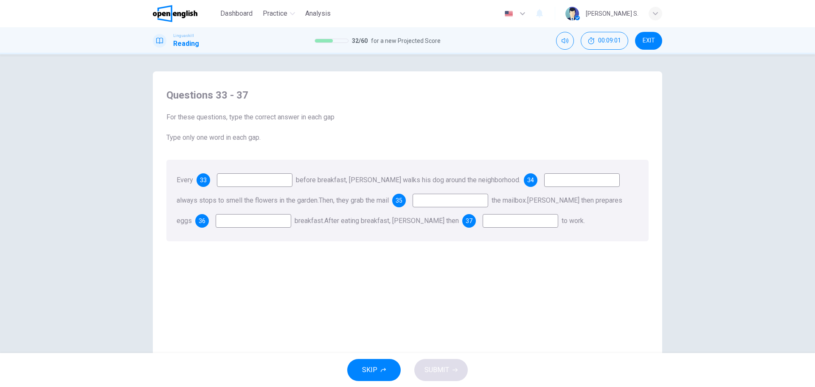
click at [261, 178] on input at bounding box center [255, 180] width 76 height 14
click at [248, 181] on input at bounding box center [255, 180] width 76 height 14
click at [215, 180] on div "33" at bounding box center [245, 180] width 96 height 14
click at [243, 174] on input at bounding box center [255, 180] width 76 height 14
type input "*******"
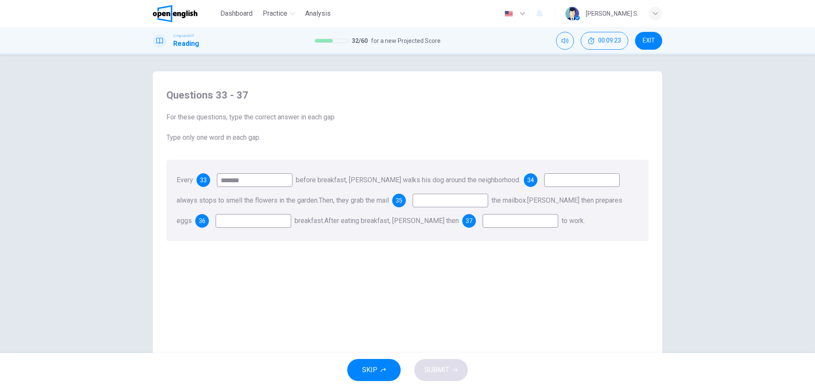
click at [565, 182] on input at bounding box center [582, 180] width 76 height 14
type input "**"
click at [439, 200] on input at bounding box center [451, 201] width 76 height 14
click at [235, 221] on input at bounding box center [254, 221] width 76 height 14
type input "***"
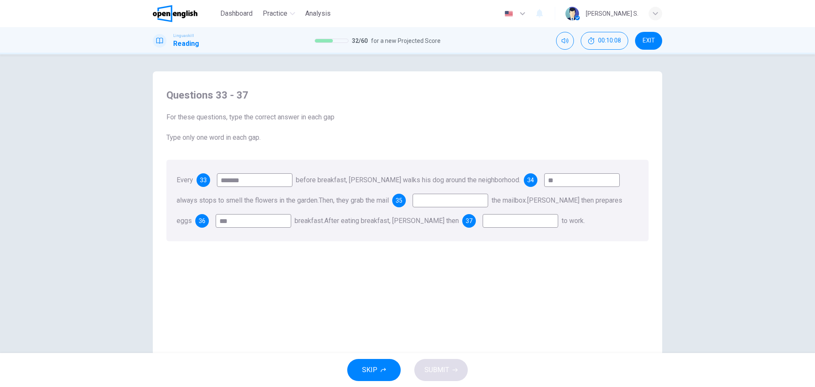
click at [502, 222] on input at bounding box center [521, 221] width 76 height 14
type input "****"
click at [453, 202] on input at bounding box center [451, 201] width 76 height 14
type input "*"
type input "*****"
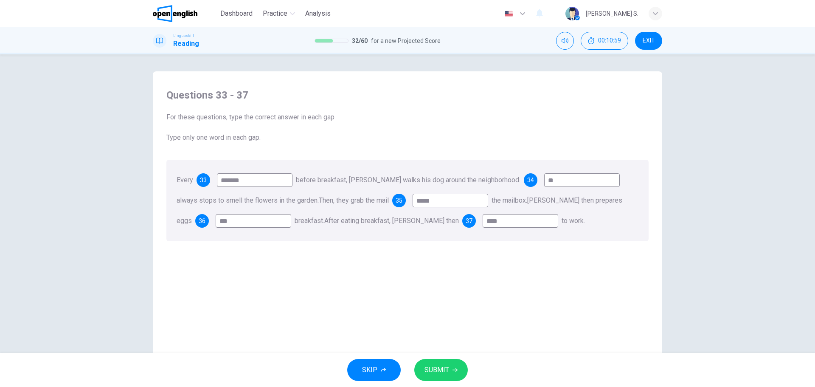
click at [448, 367] on span "SUBMIT" at bounding box center [436, 370] width 25 height 12
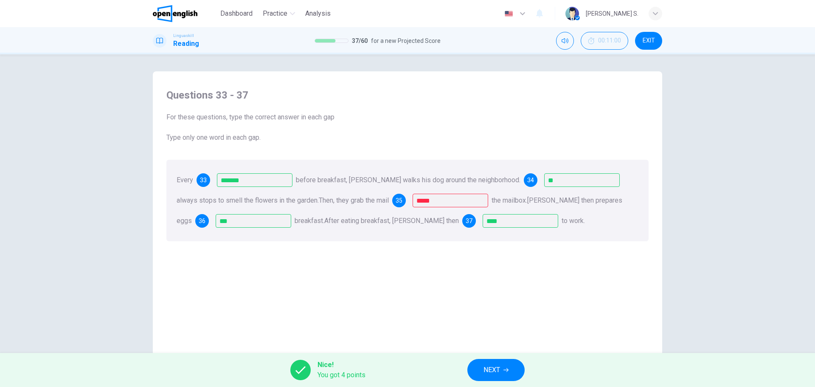
scroll to position [31, 0]
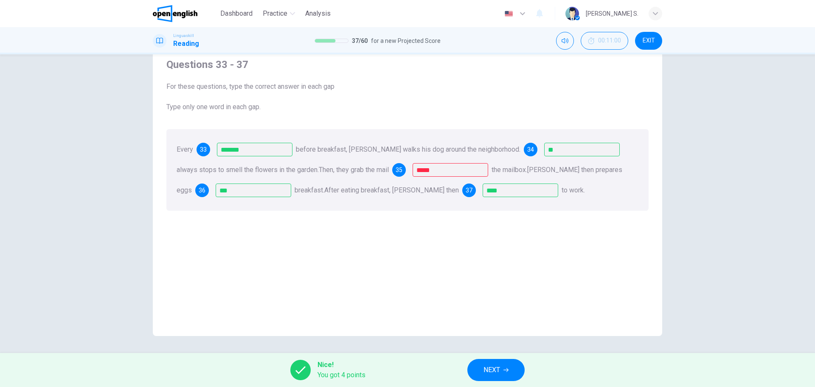
click at [486, 371] on span "NEXT" at bounding box center [491, 370] width 17 height 12
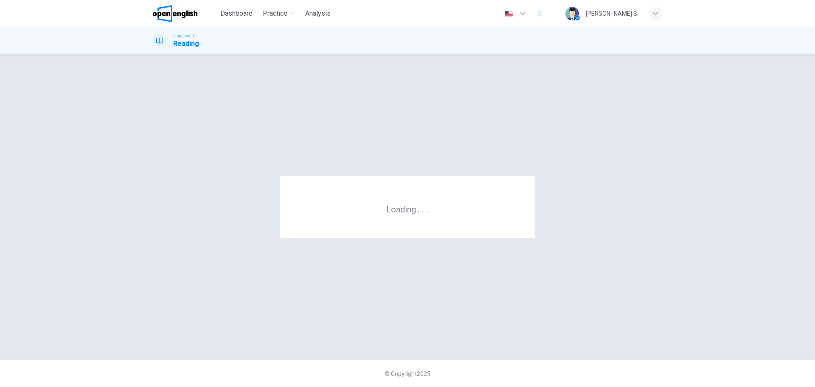
scroll to position [0, 0]
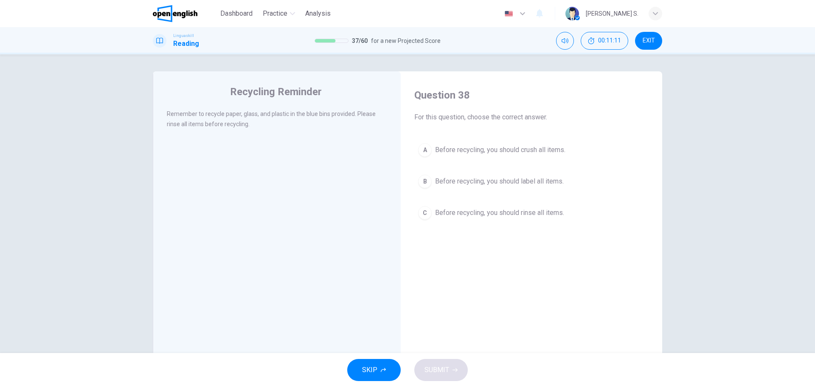
click at [424, 214] on div "C" at bounding box center [425, 213] width 14 height 14
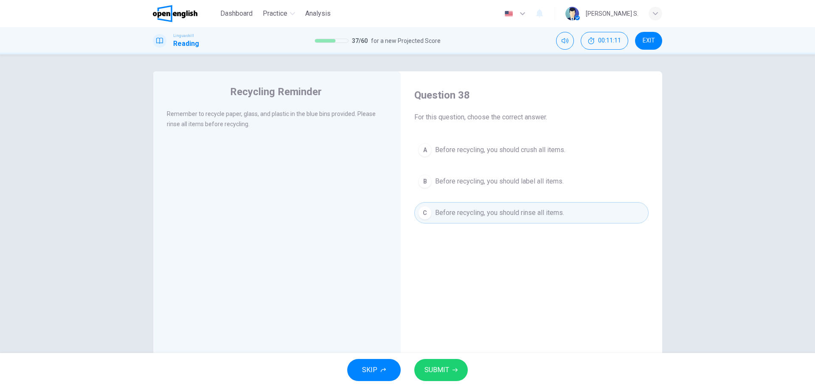
click at [440, 374] on span "SUBMIT" at bounding box center [436, 370] width 25 height 12
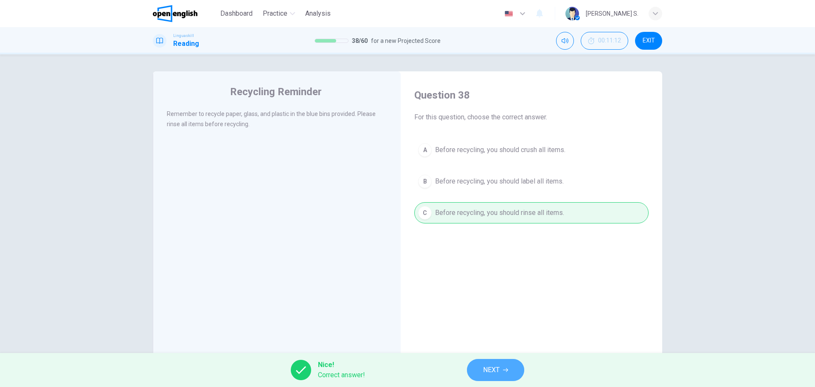
click at [482, 366] on button "NEXT" at bounding box center [495, 370] width 57 height 22
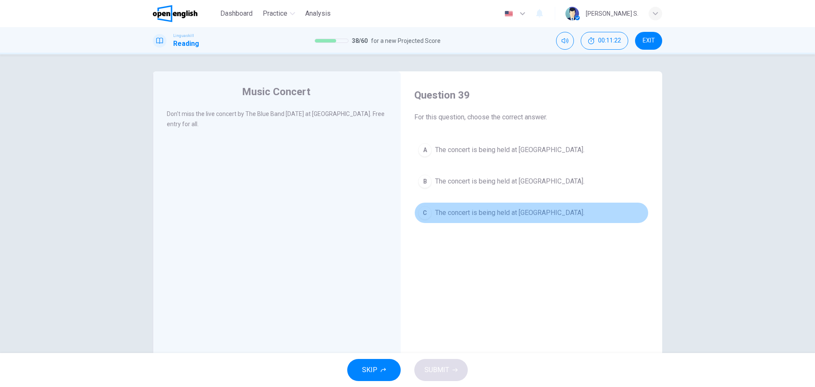
click at [422, 213] on div "C" at bounding box center [425, 213] width 14 height 14
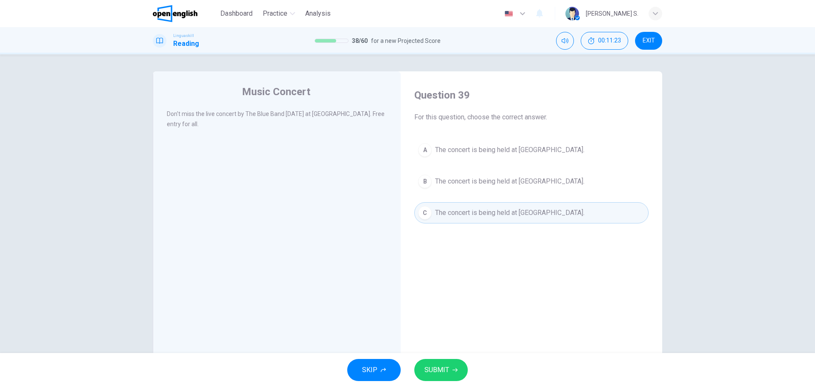
click at [443, 371] on span "SUBMIT" at bounding box center [436, 370] width 25 height 12
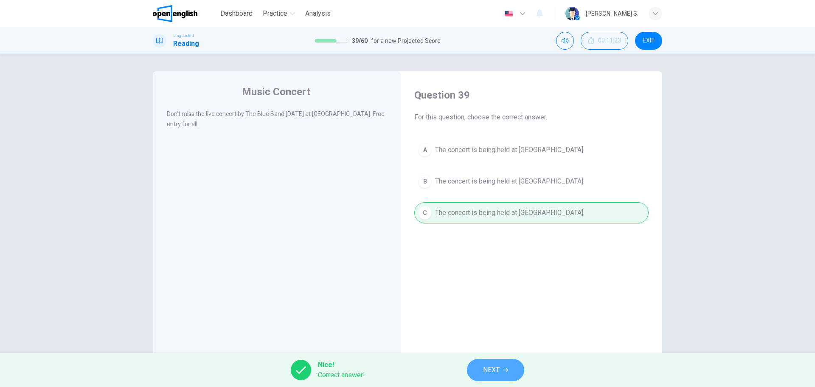
click at [496, 372] on span "NEXT" at bounding box center [491, 370] width 17 height 12
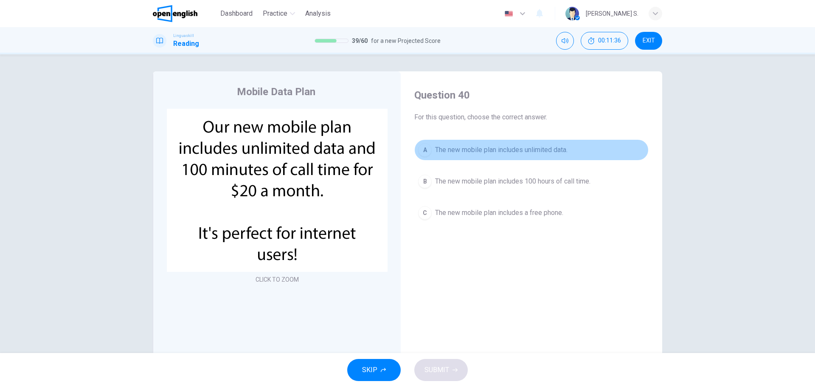
click at [424, 150] on div "A" at bounding box center [425, 150] width 14 height 14
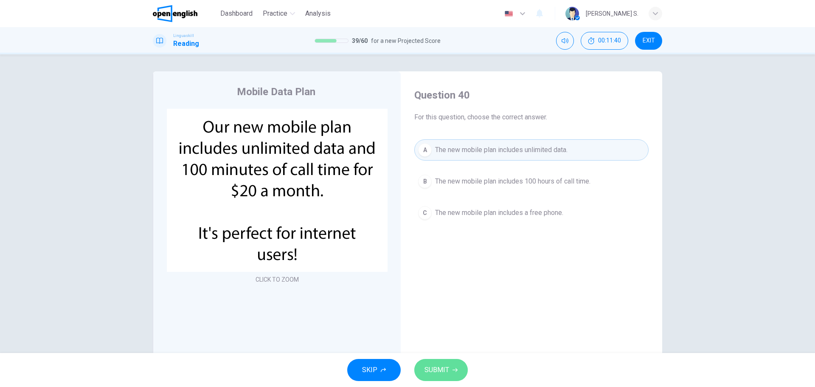
click at [434, 370] on span "SUBMIT" at bounding box center [436, 370] width 25 height 12
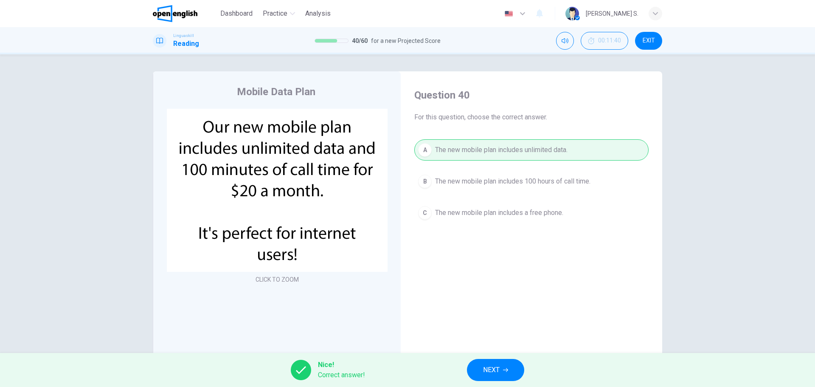
click at [479, 368] on button "NEXT" at bounding box center [495, 370] width 57 height 22
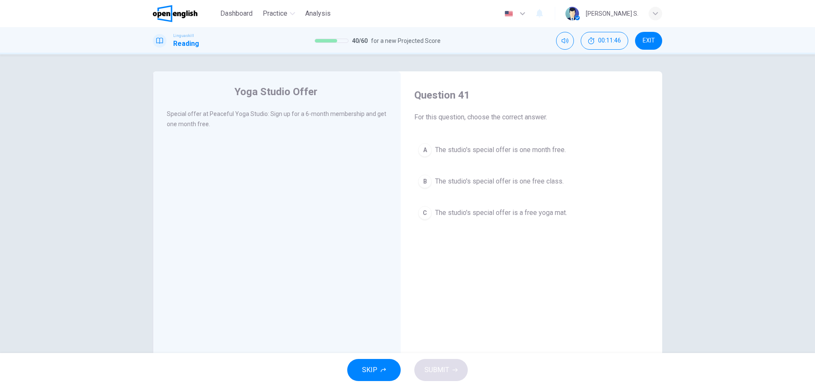
click at [426, 153] on div "A" at bounding box center [425, 150] width 14 height 14
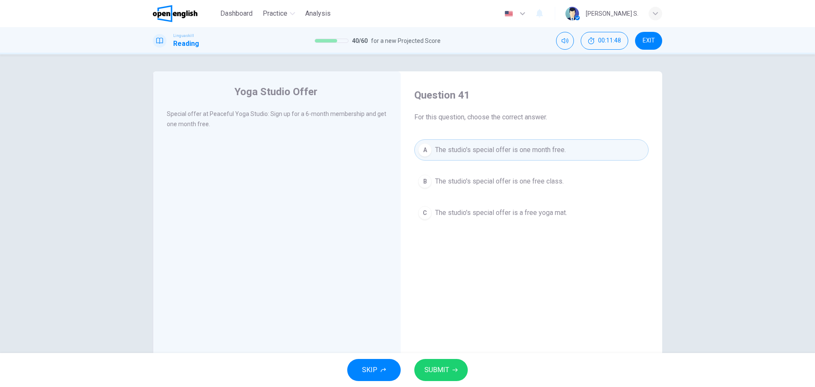
click at [438, 373] on span "SUBMIT" at bounding box center [436, 370] width 25 height 12
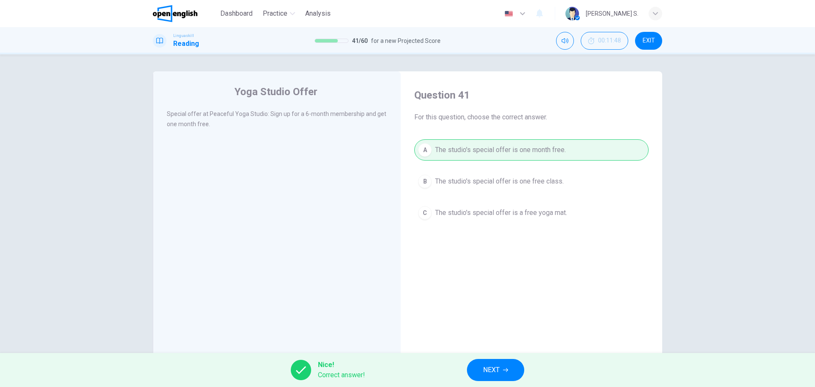
click at [486, 371] on span "NEXT" at bounding box center [491, 370] width 17 height 12
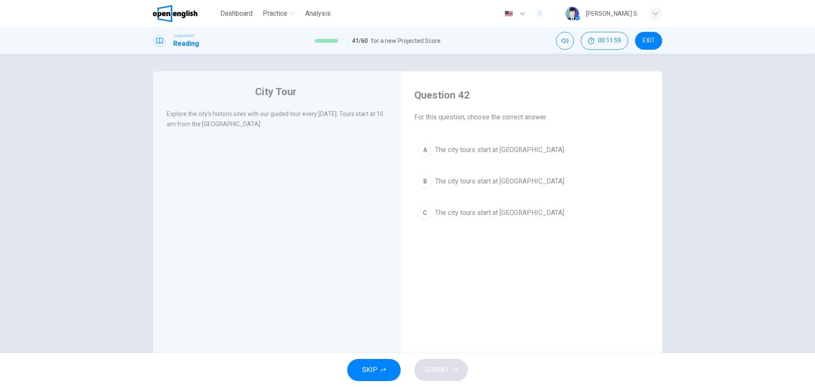
click at [424, 152] on div "A" at bounding box center [425, 150] width 14 height 14
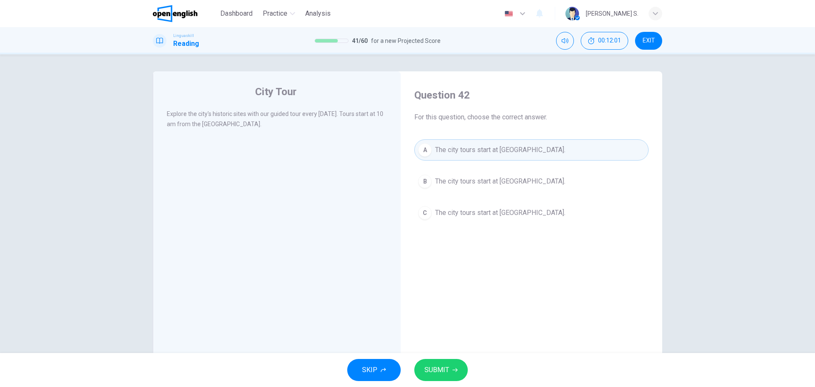
click at [449, 368] on button "SUBMIT" at bounding box center [440, 370] width 53 height 22
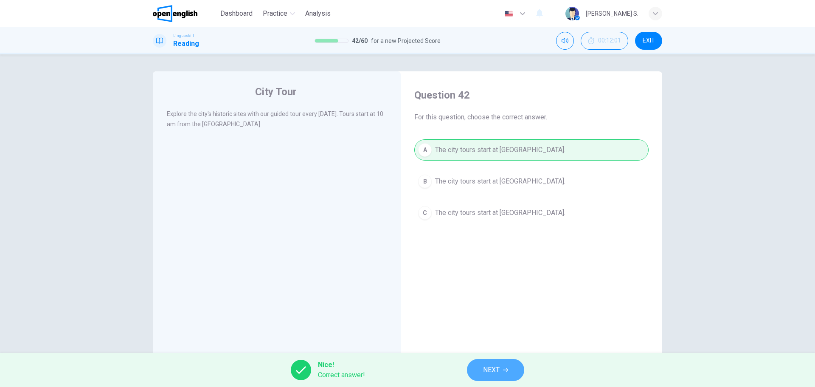
click at [489, 370] on span "NEXT" at bounding box center [491, 370] width 17 height 12
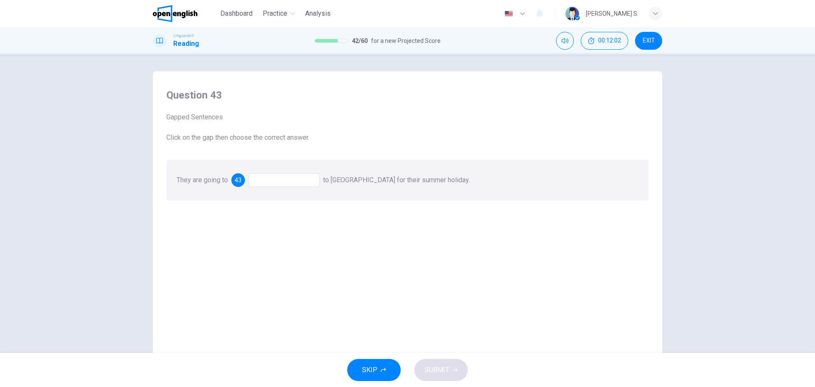
click at [277, 179] on div at bounding box center [283, 180] width 71 height 14
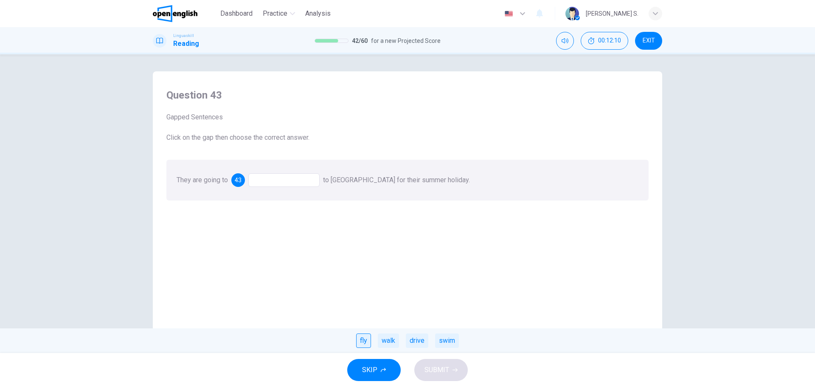
click at [364, 341] on div "fly" at bounding box center [363, 340] width 15 height 14
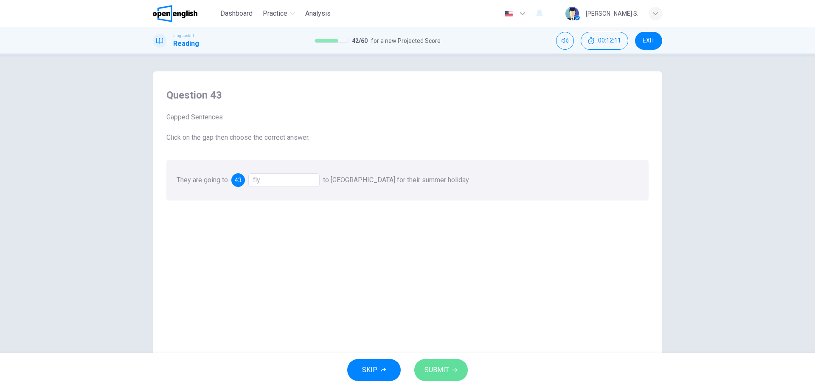
click at [437, 371] on span "SUBMIT" at bounding box center [436, 370] width 25 height 12
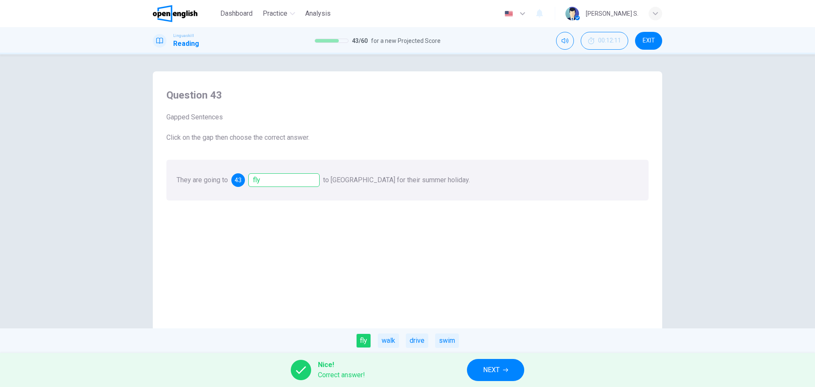
click at [504, 376] on button "NEXT" at bounding box center [495, 370] width 57 height 22
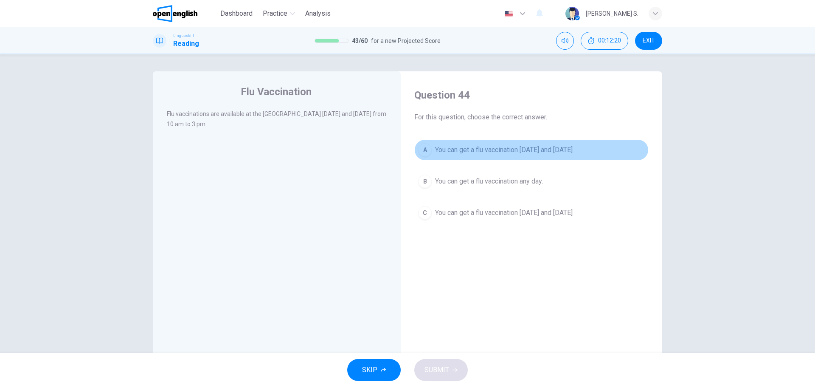
click at [421, 149] on div "A" at bounding box center [425, 150] width 14 height 14
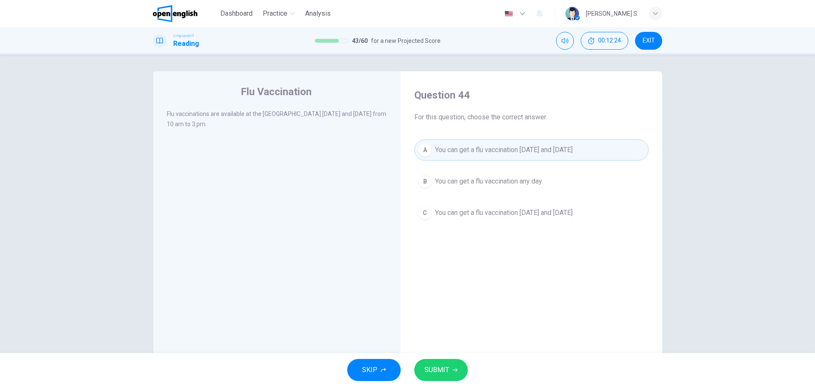
click at [449, 373] on button "SUBMIT" at bounding box center [440, 370] width 53 height 22
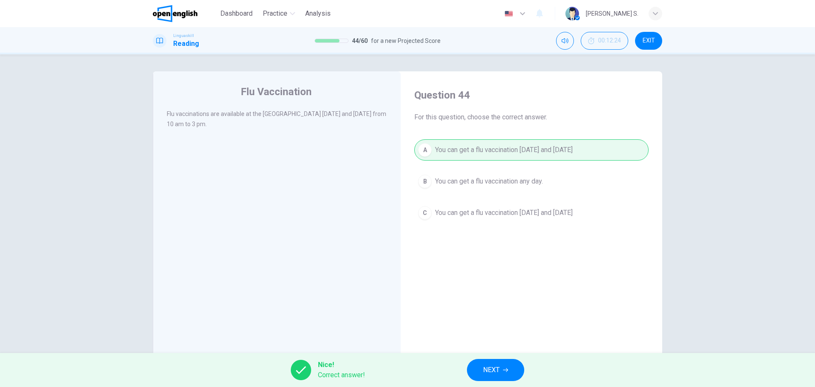
click at [486, 371] on span "NEXT" at bounding box center [491, 370] width 17 height 12
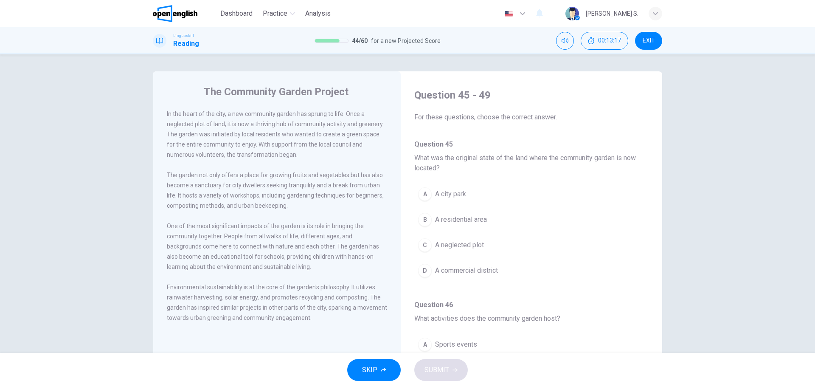
click at [423, 246] on div "C" at bounding box center [425, 245] width 14 height 14
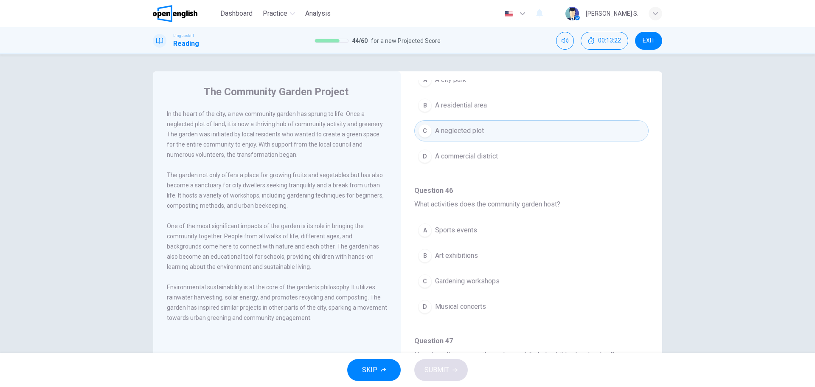
scroll to position [127, 0]
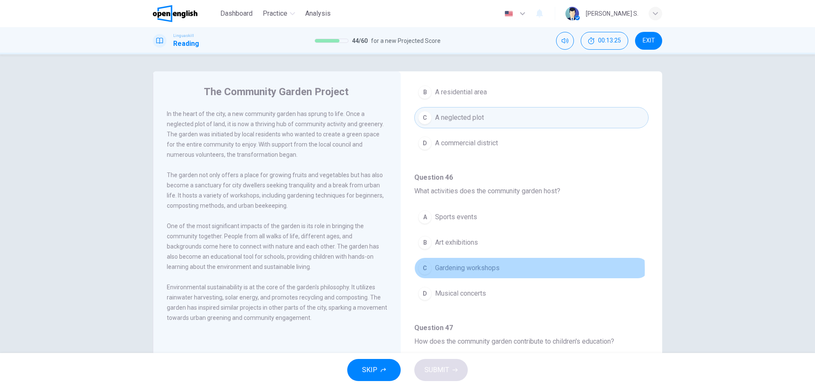
click at [423, 269] on div "C" at bounding box center [425, 268] width 14 height 14
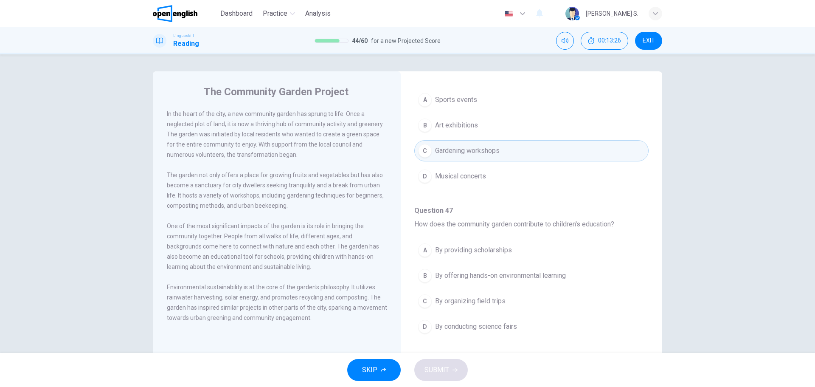
scroll to position [255, 0]
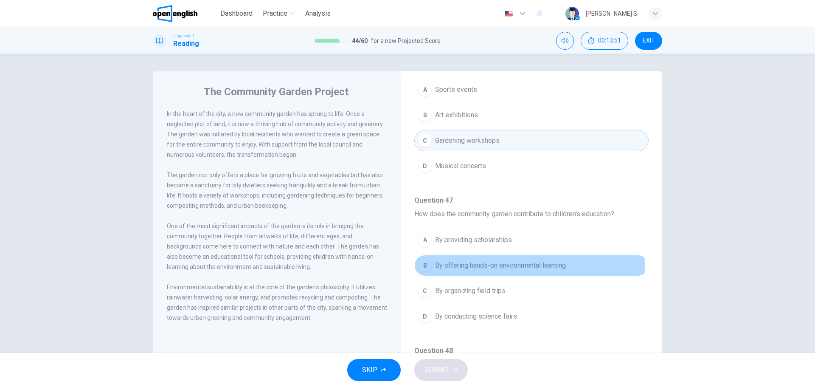
click at [424, 265] on div "B" at bounding box center [425, 265] width 14 height 14
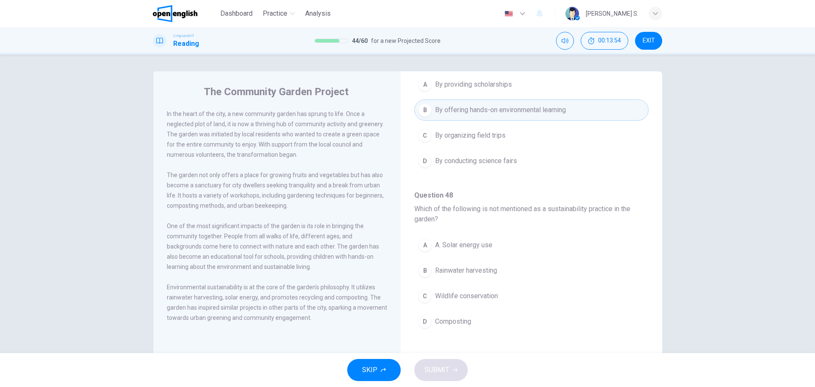
scroll to position [424, 0]
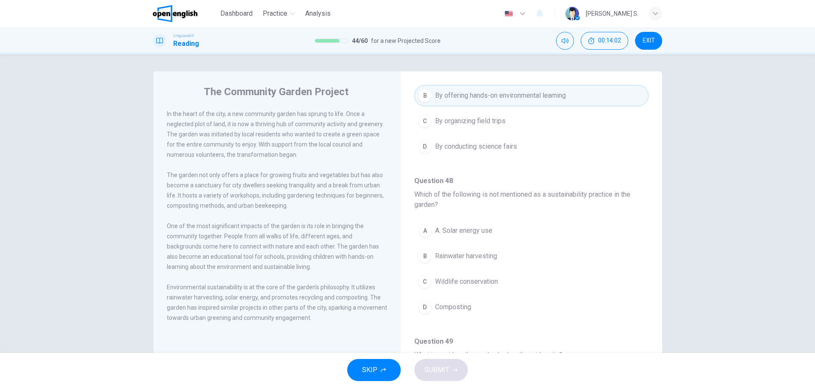
click at [421, 282] on div "C" at bounding box center [425, 282] width 14 height 14
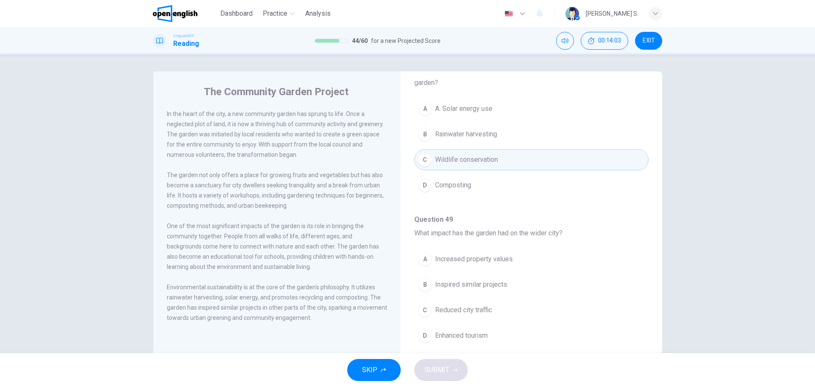
scroll to position [551, 0]
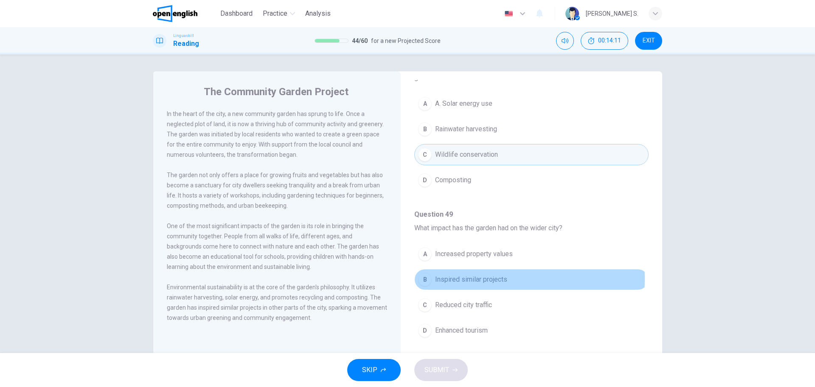
click at [421, 278] on div "B" at bounding box center [425, 279] width 14 height 14
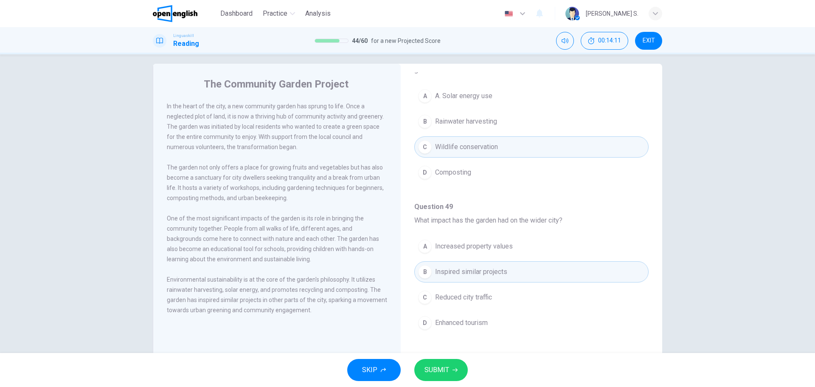
scroll to position [31, 0]
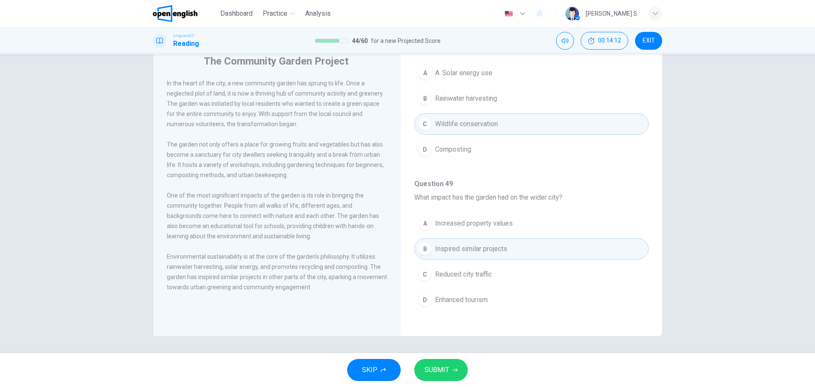
click at [454, 368] on icon "button" at bounding box center [454, 369] width 5 height 5
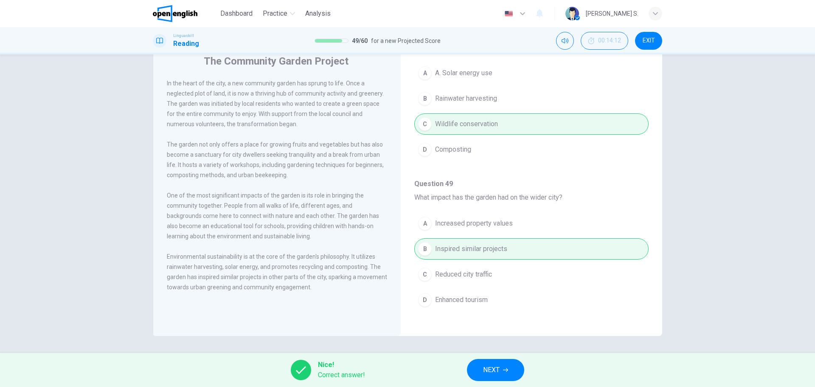
click at [500, 362] on button "NEXT" at bounding box center [495, 370] width 57 height 22
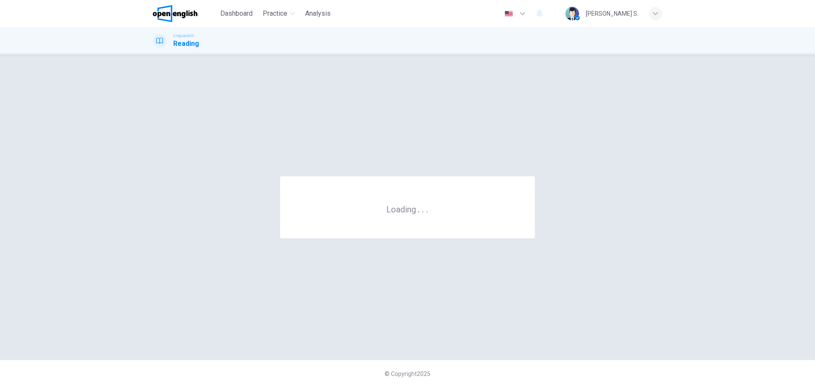
scroll to position [0, 0]
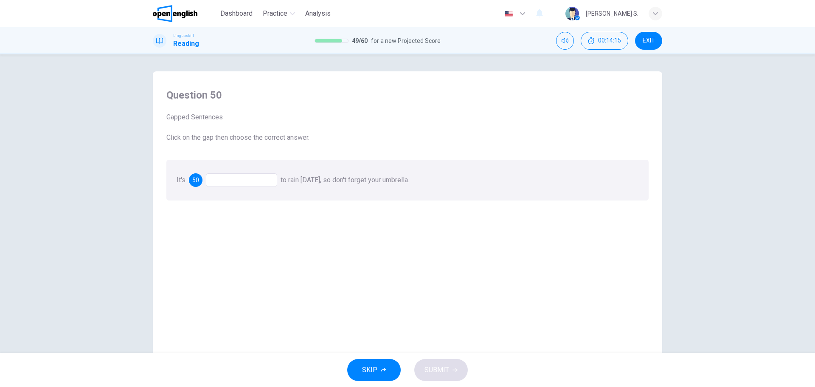
click at [238, 180] on div at bounding box center [241, 180] width 71 height 14
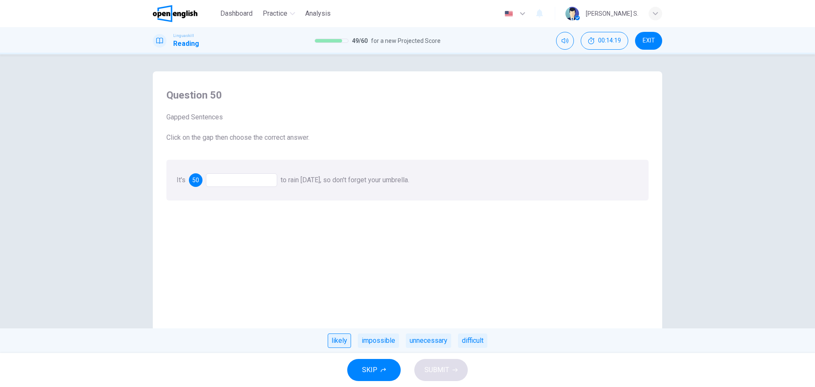
click at [345, 340] on div "likely" at bounding box center [339, 340] width 23 height 14
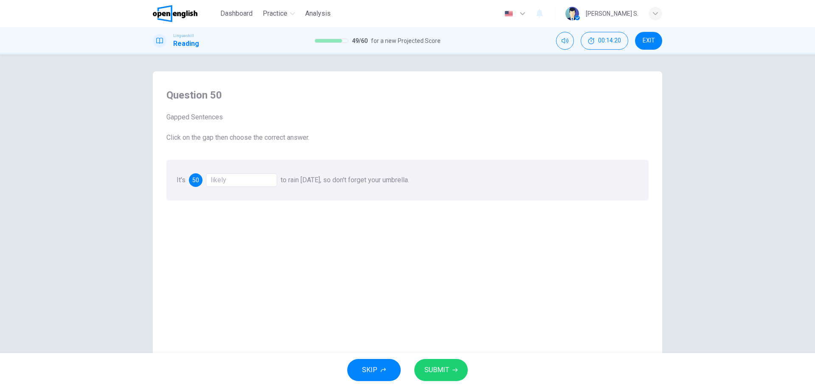
click at [437, 366] on span "SUBMIT" at bounding box center [436, 370] width 25 height 12
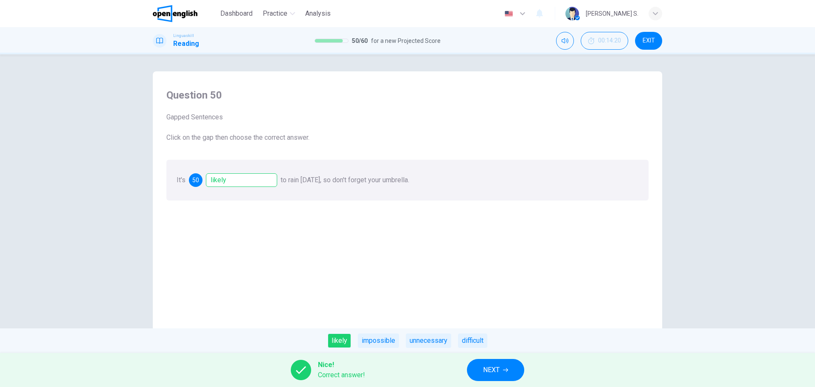
click at [491, 370] on span "NEXT" at bounding box center [491, 370] width 17 height 12
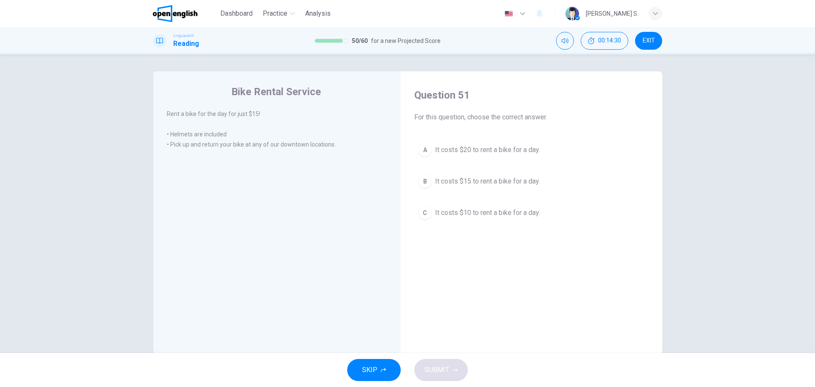
click at [424, 181] on div "B" at bounding box center [425, 181] width 14 height 14
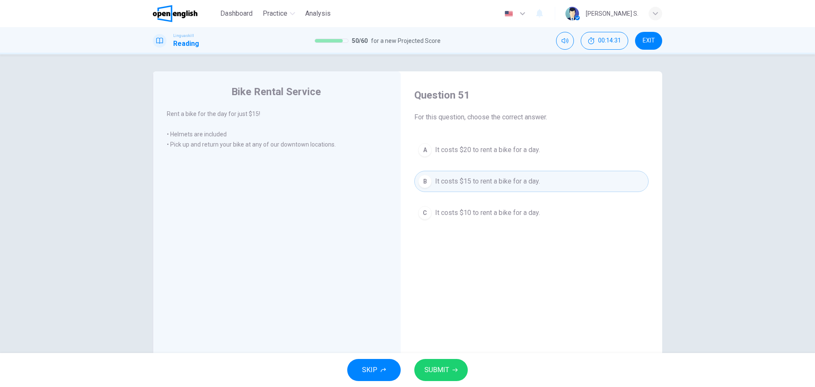
click at [442, 375] on span "SUBMIT" at bounding box center [436, 370] width 25 height 12
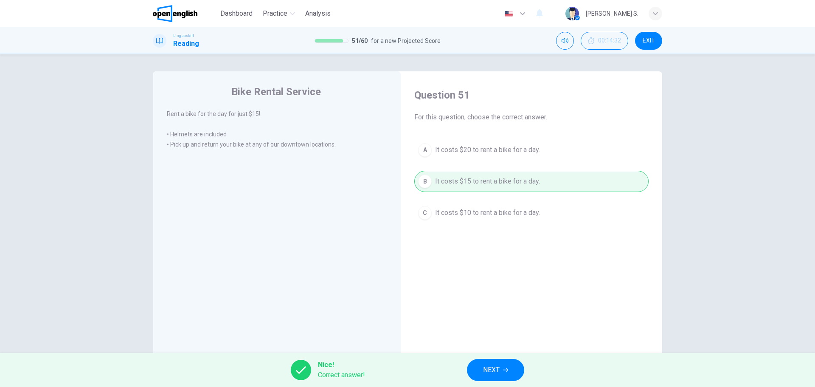
click at [482, 369] on button "NEXT" at bounding box center [495, 370] width 57 height 22
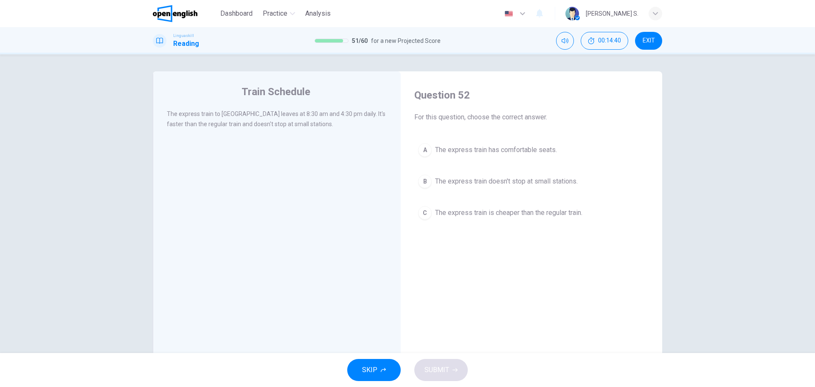
click at [425, 181] on div "B" at bounding box center [425, 181] width 14 height 14
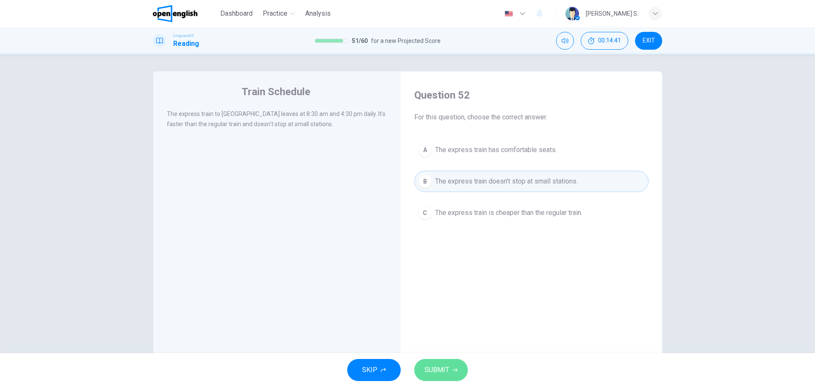
click at [442, 366] on span "SUBMIT" at bounding box center [436, 370] width 25 height 12
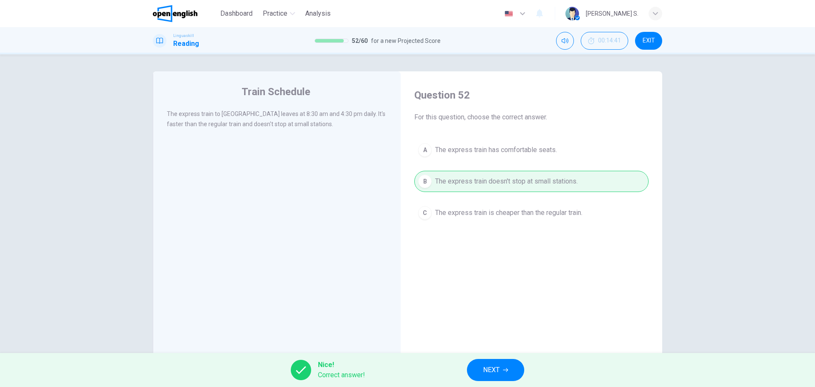
click at [489, 368] on span "NEXT" at bounding box center [491, 370] width 17 height 12
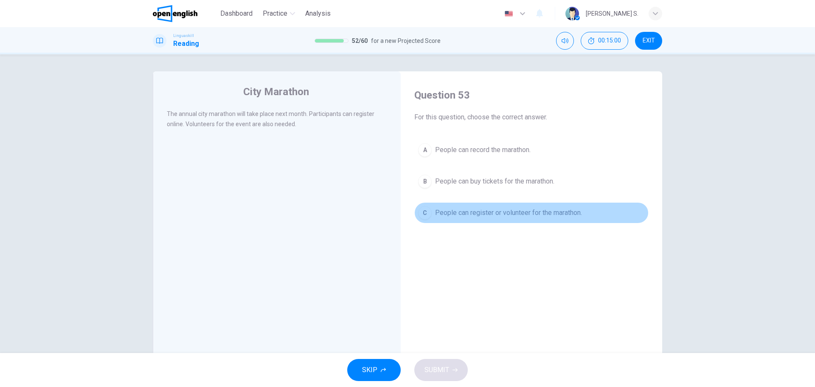
click at [423, 211] on div "C" at bounding box center [425, 213] width 14 height 14
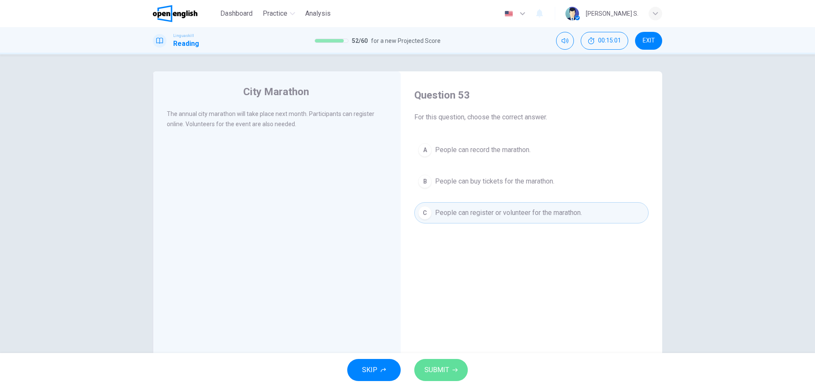
click at [438, 371] on span "SUBMIT" at bounding box center [436, 370] width 25 height 12
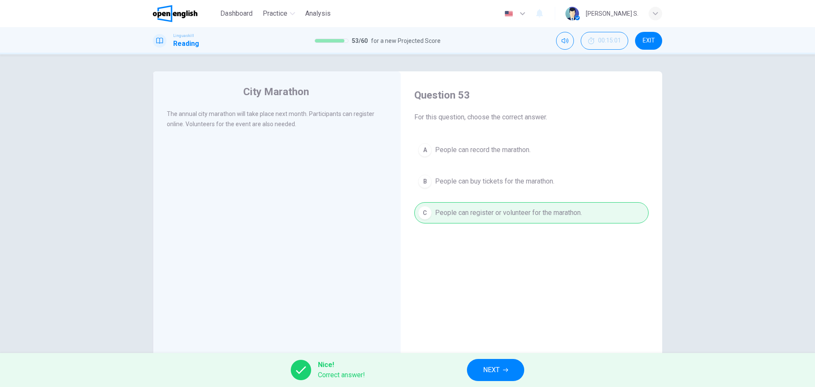
click at [484, 368] on span "NEXT" at bounding box center [491, 370] width 17 height 12
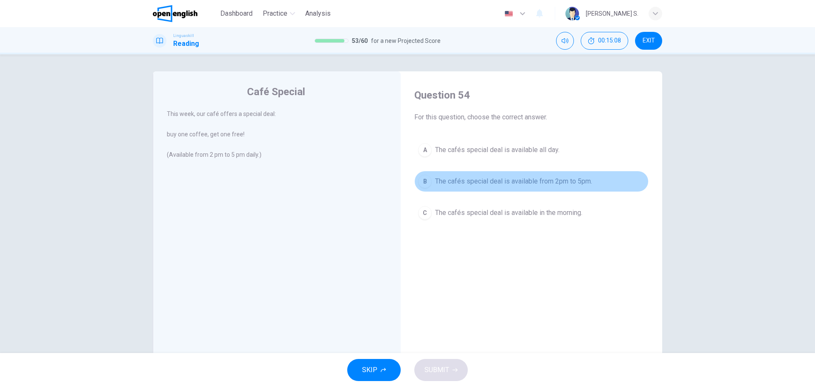
click at [423, 180] on div "B" at bounding box center [425, 181] width 14 height 14
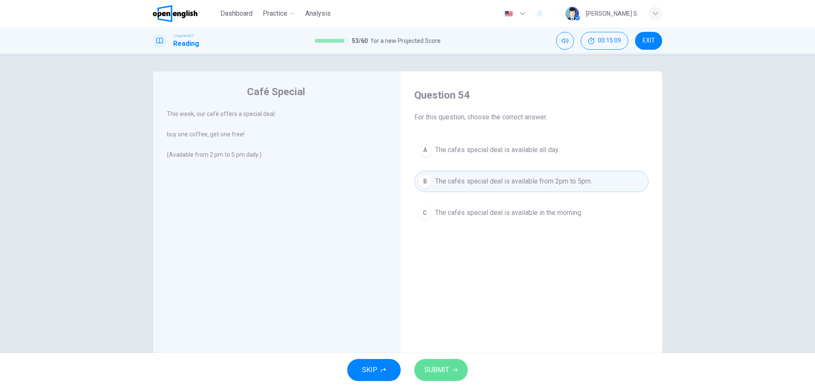
click at [440, 371] on span "SUBMIT" at bounding box center [436, 370] width 25 height 12
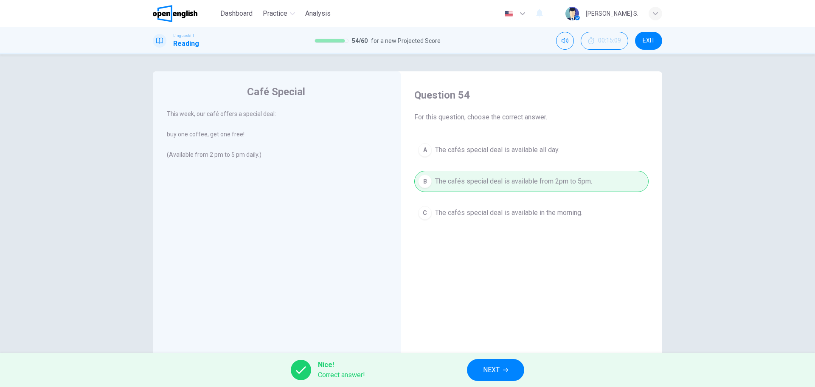
click at [498, 371] on span "NEXT" at bounding box center [491, 370] width 17 height 12
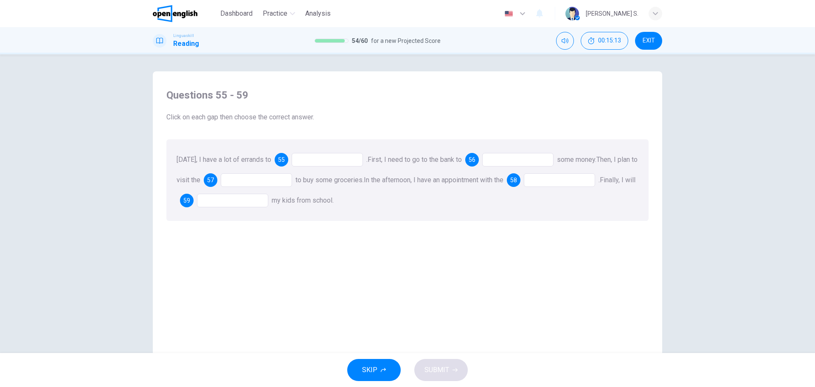
click at [327, 163] on div at bounding box center [327, 160] width 71 height 14
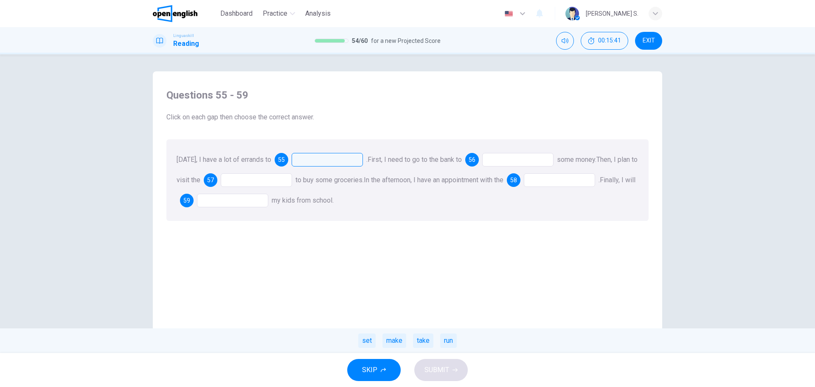
click at [332, 158] on div at bounding box center [327, 160] width 71 height 14
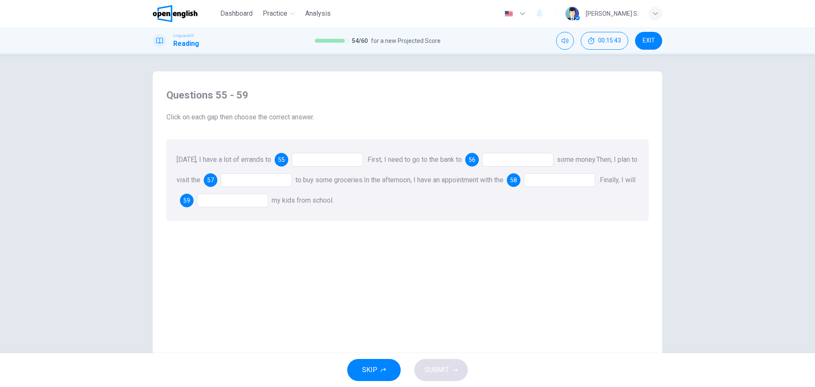
click at [342, 163] on div at bounding box center [327, 160] width 71 height 14
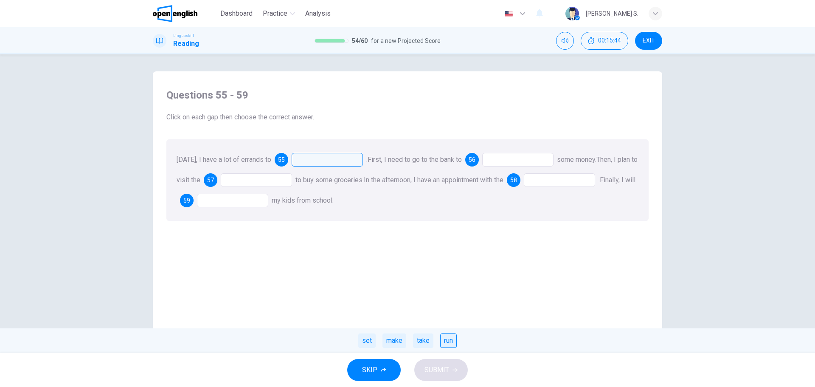
click at [446, 339] on div "run" at bounding box center [448, 340] width 17 height 14
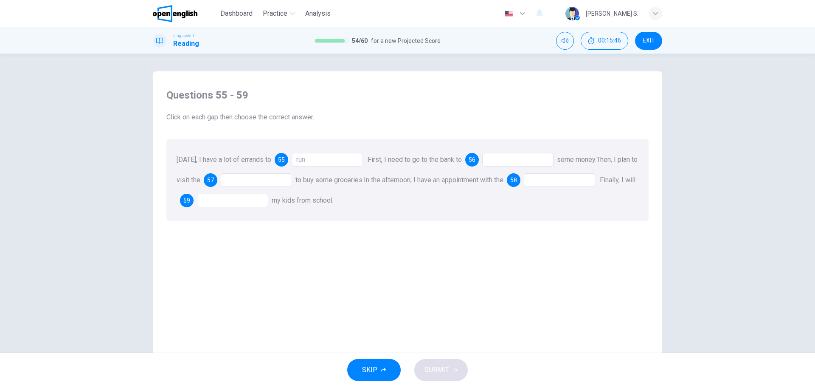
click at [506, 163] on div at bounding box center [517, 160] width 71 height 14
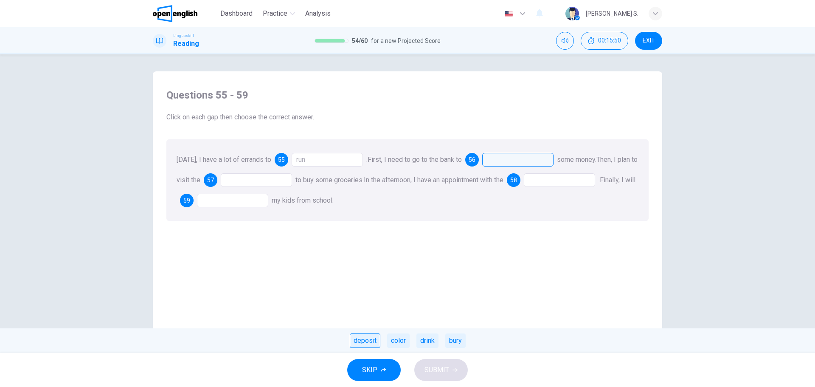
click at [366, 343] on div "deposit" at bounding box center [365, 340] width 31 height 14
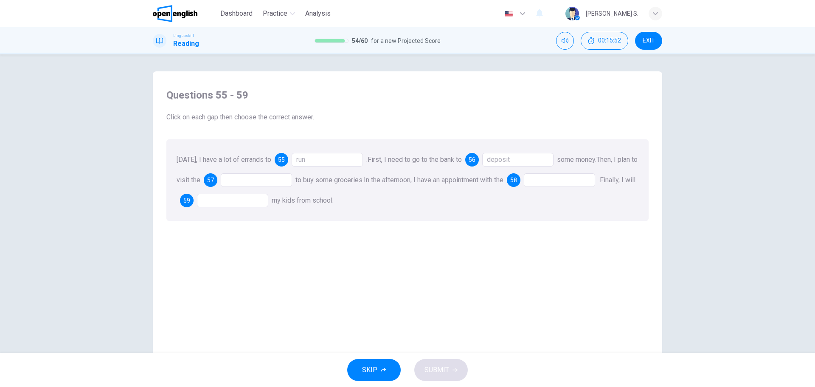
click at [259, 178] on div at bounding box center [256, 180] width 71 height 14
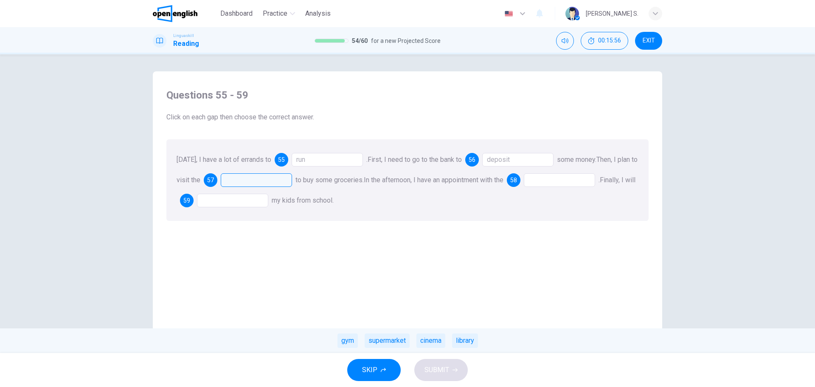
click at [389, 340] on div "supermarket" at bounding box center [387, 340] width 45 height 14
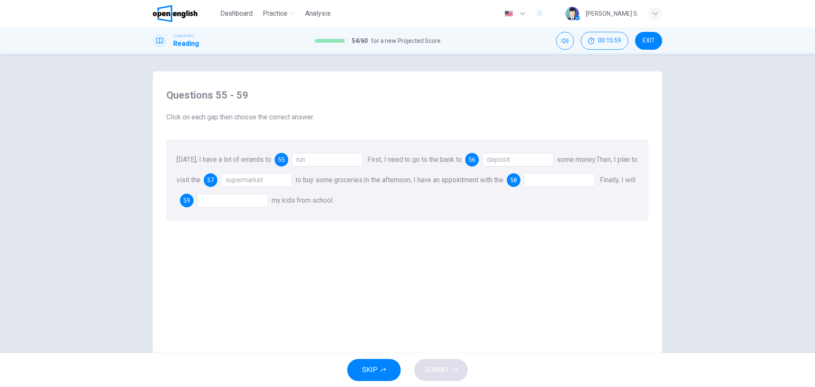
click at [569, 180] on div at bounding box center [559, 180] width 71 height 14
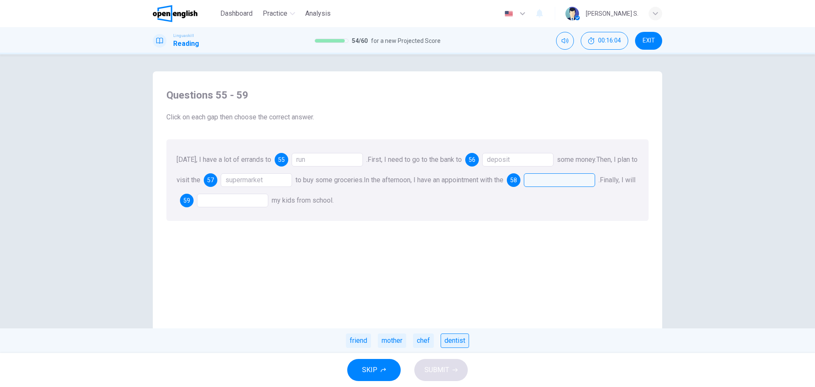
click at [455, 342] on div "dentist" at bounding box center [455, 340] width 28 height 14
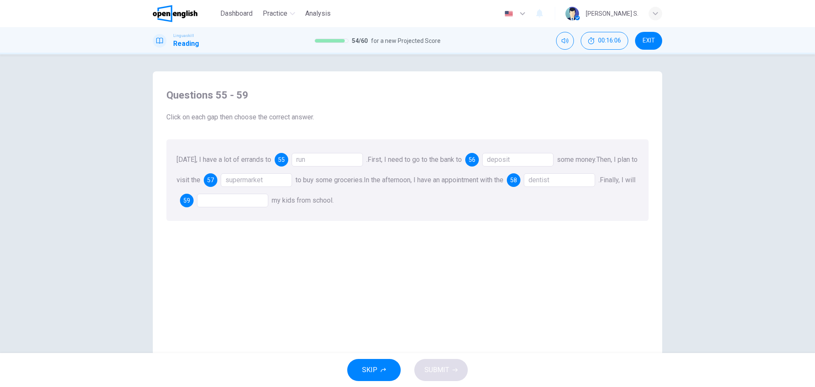
click at [228, 202] on div at bounding box center [232, 201] width 71 height 14
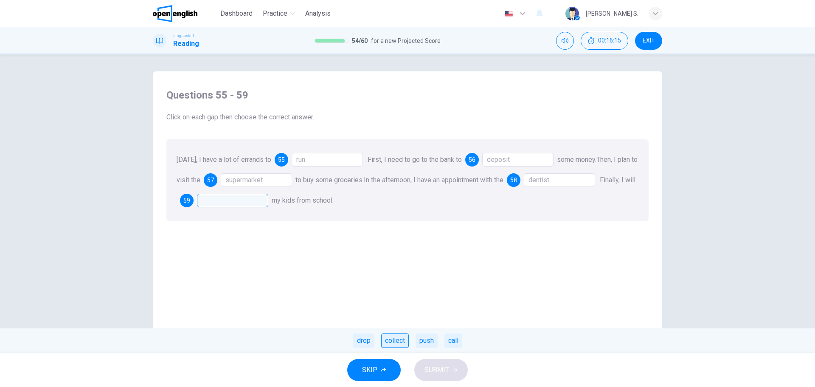
click at [390, 340] on div "collect" at bounding box center [395, 340] width 28 height 14
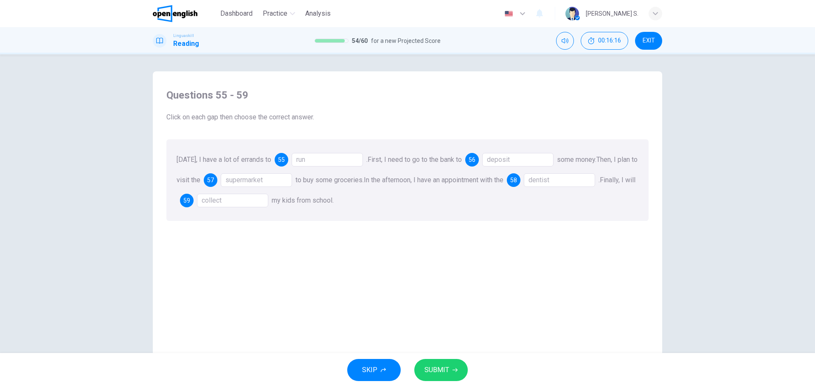
click at [440, 366] on span "SUBMIT" at bounding box center [436, 370] width 25 height 12
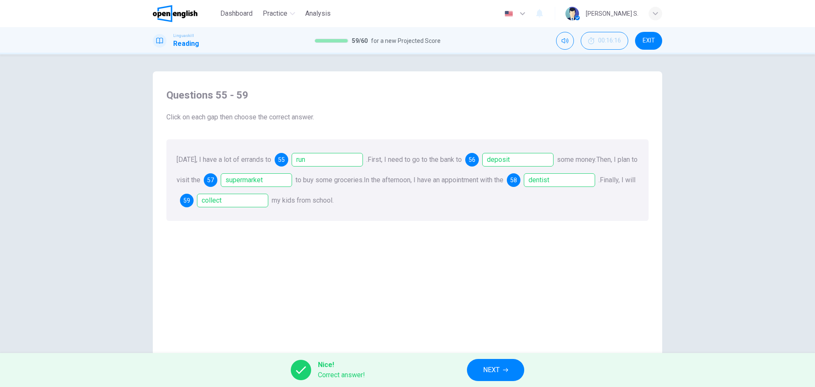
click at [485, 369] on span "NEXT" at bounding box center [491, 370] width 17 height 12
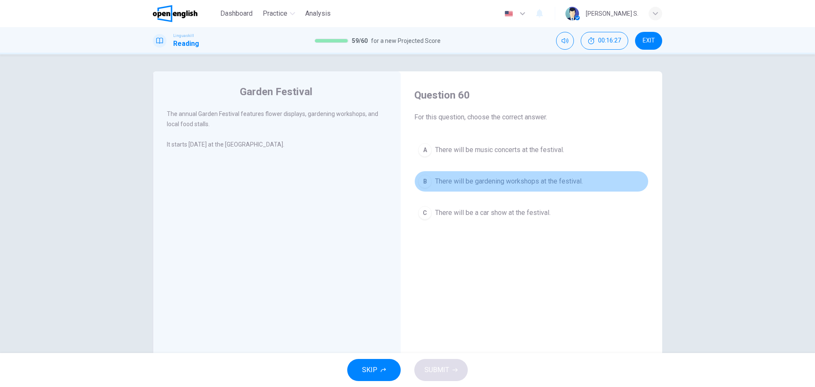
click at [423, 179] on div "B" at bounding box center [425, 181] width 14 height 14
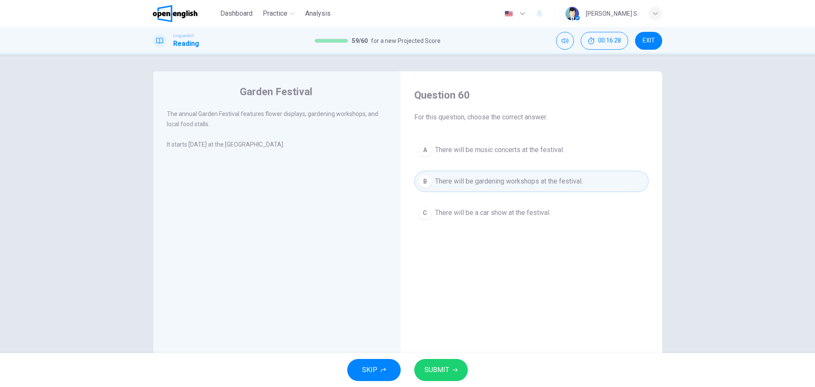
click at [443, 374] on span "SUBMIT" at bounding box center [436, 370] width 25 height 12
